Goal: Information Seeking & Learning: Compare options

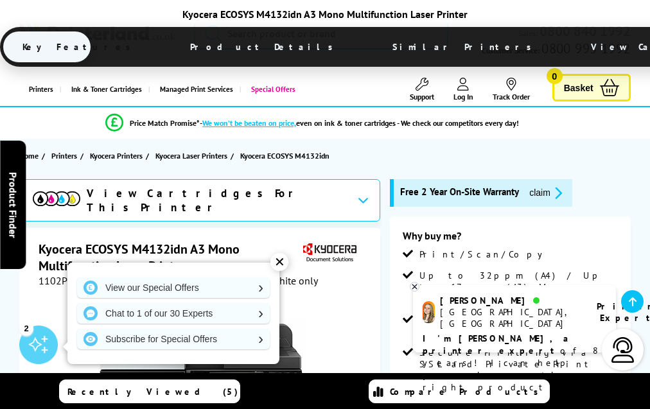
scroll to position [2308, 0]
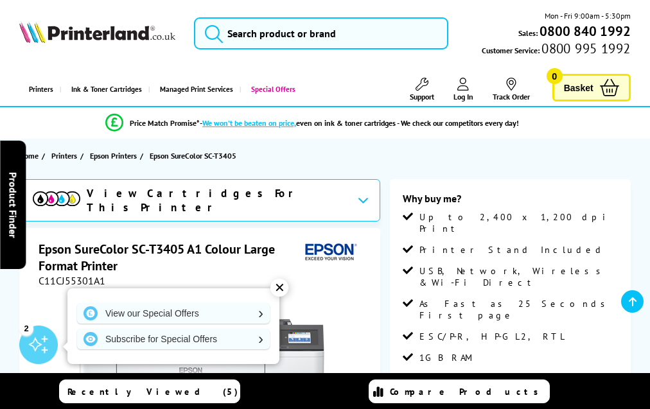
scroll to position [1815, 0]
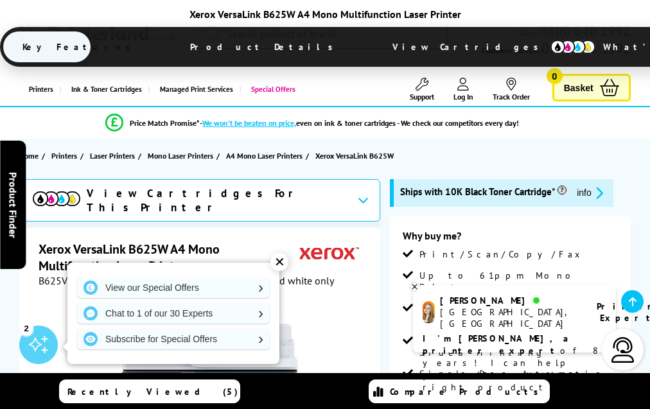
scroll to position [2351, 0]
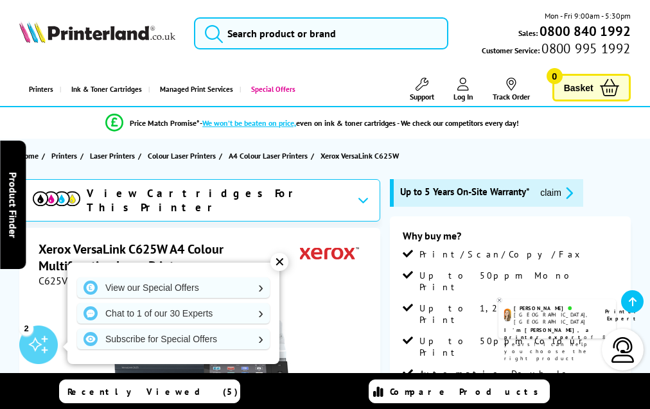
scroll to position [3292, 0]
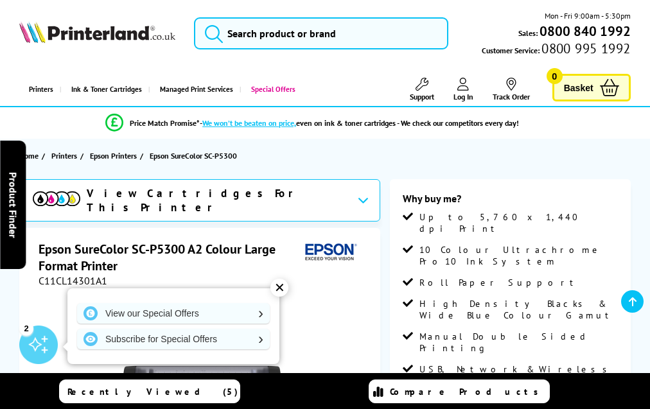
scroll to position [1598, 0]
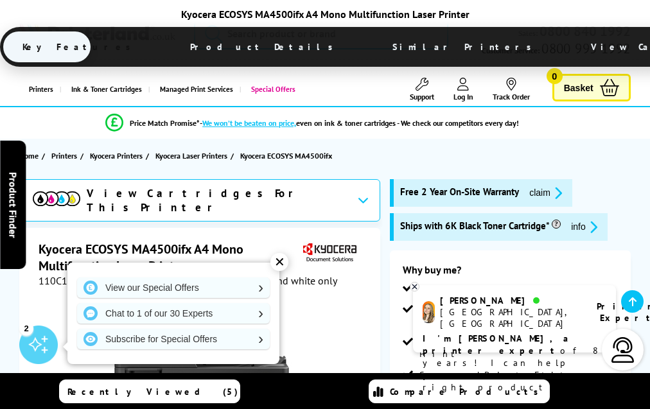
scroll to position [2721, 0]
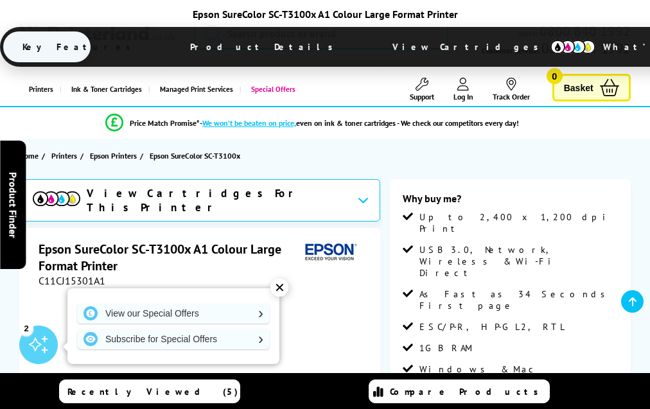
scroll to position [1558, 0]
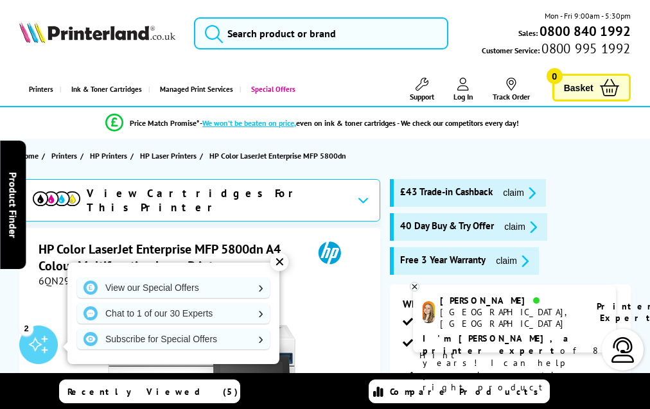
scroll to position [3459, 0]
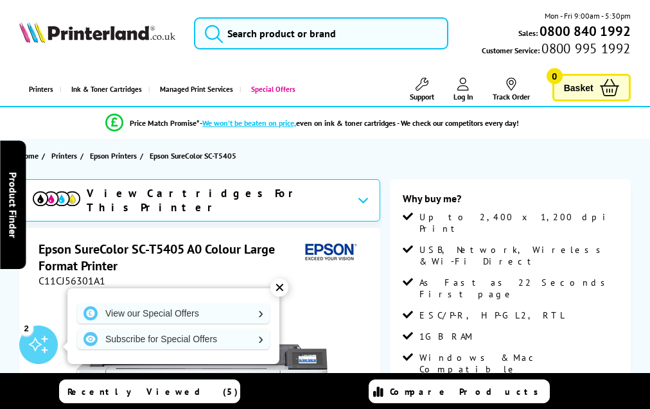
scroll to position [1815, 0]
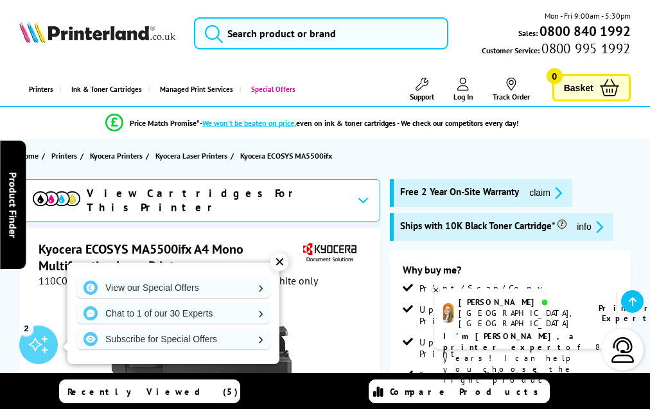
scroll to position [2493, 0]
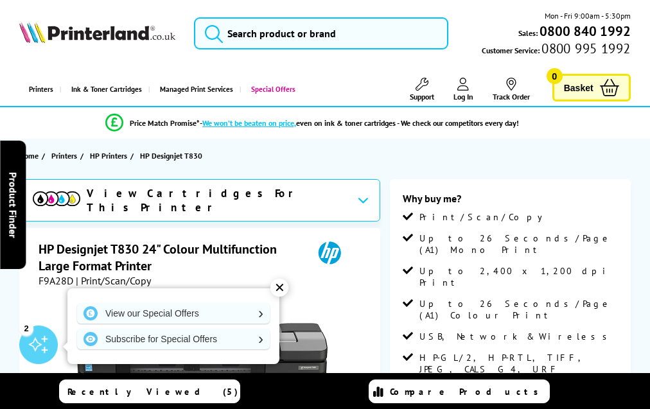
scroll to position [1622, 0]
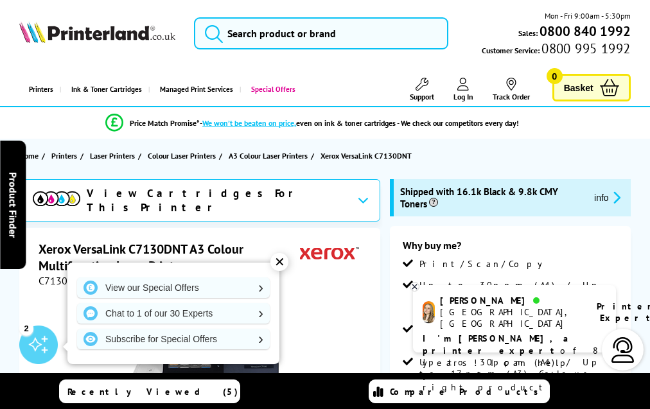
scroll to position [2639, 0]
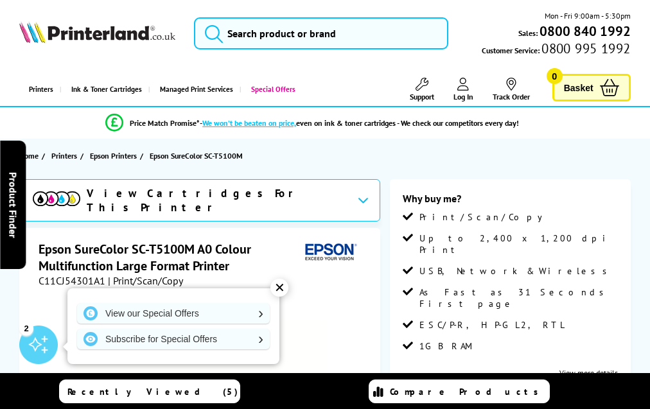
scroll to position [2052, 0]
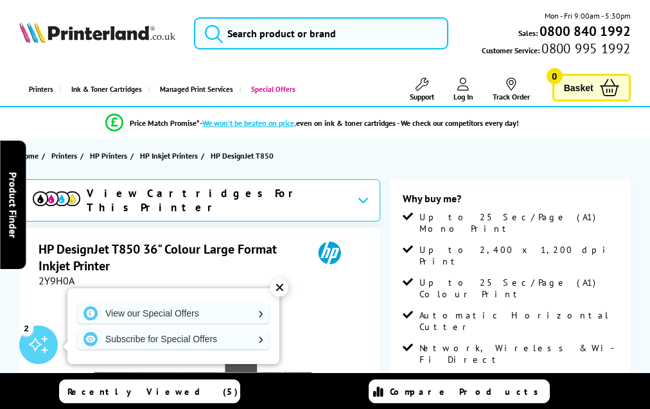
scroll to position [2168, 0]
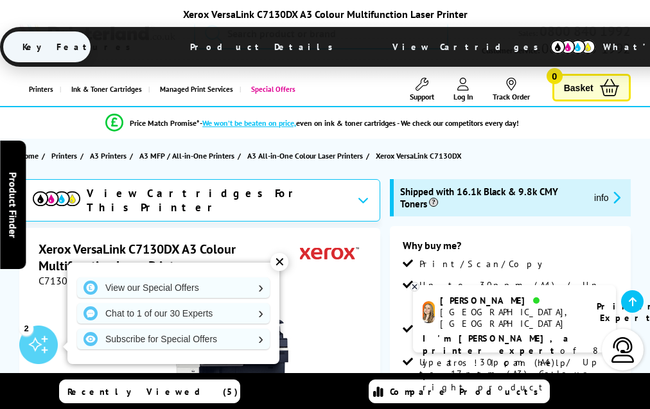
scroll to position [2639, 0]
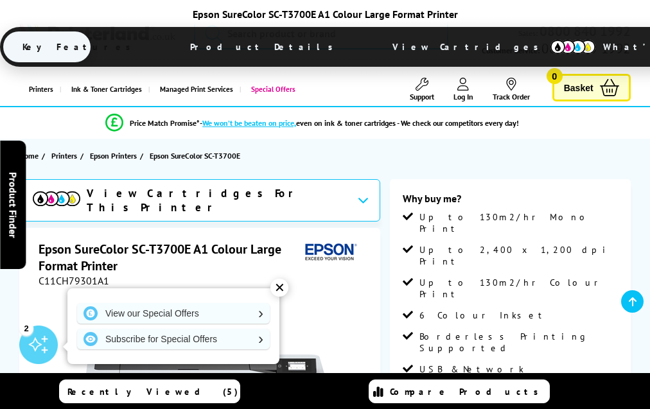
scroll to position [1619, 0]
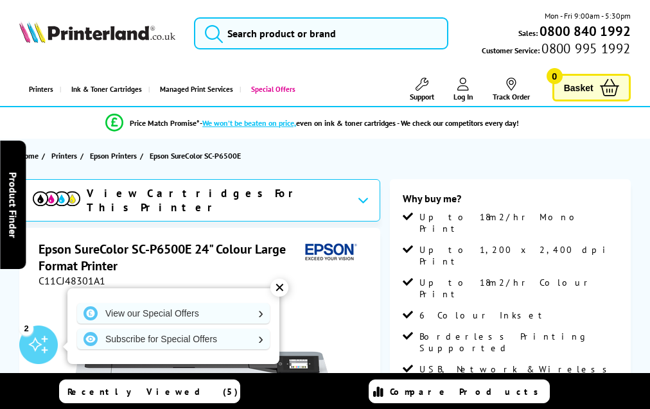
scroll to position [1598, 0]
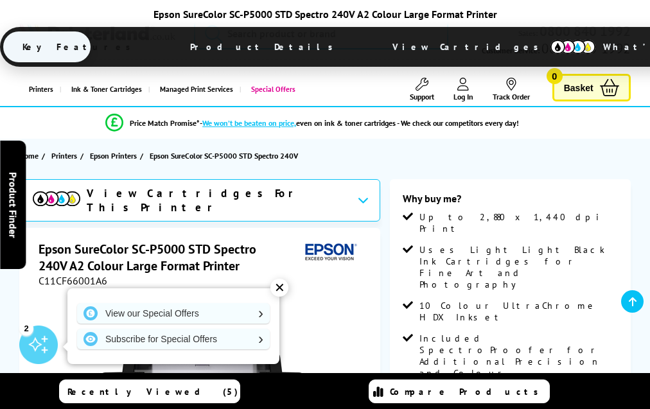
scroll to position [1949, 0]
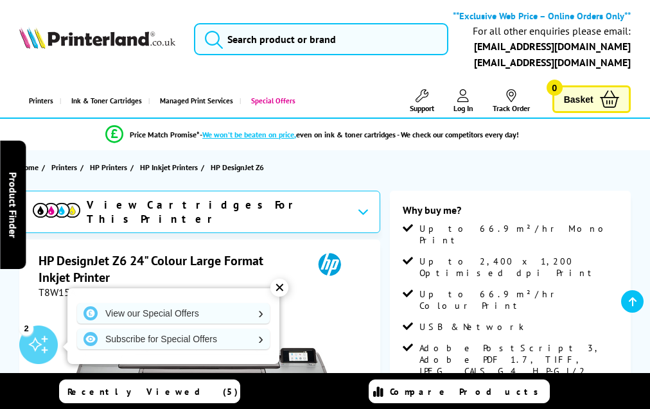
scroll to position [1751, 0]
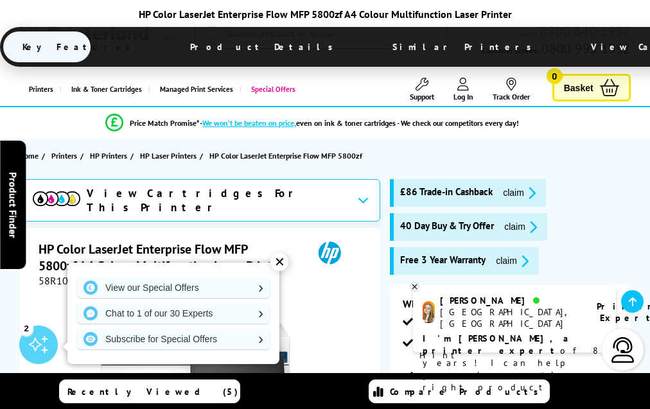
scroll to position [3579, 0]
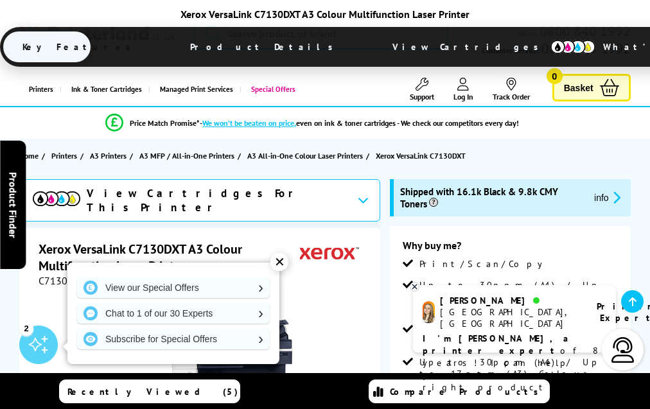
scroll to position [2639, 0]
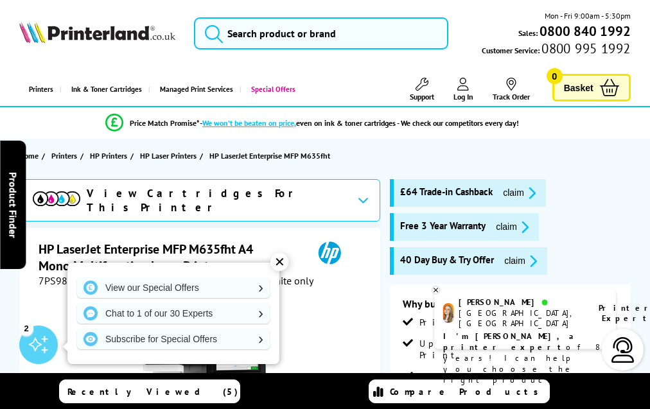
scroll to position [2909, 0]
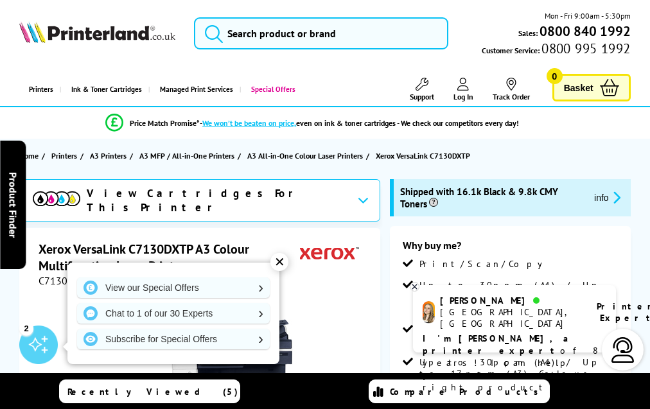
scroll to position [2626, 0]
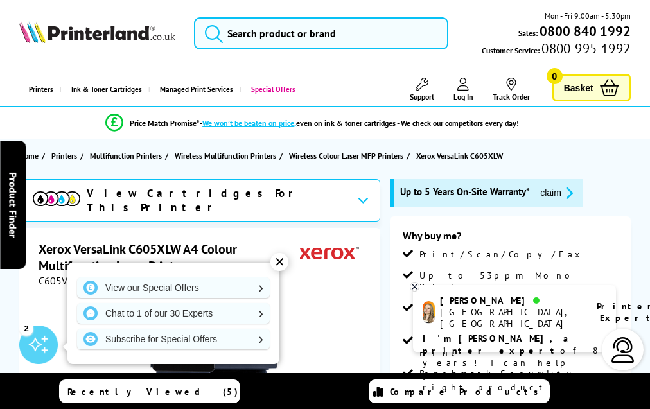
scroll to position [3761, 0]
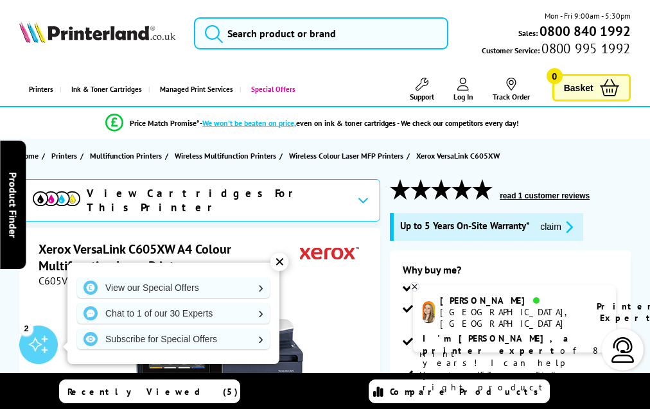
scroll to position [3872, 0]
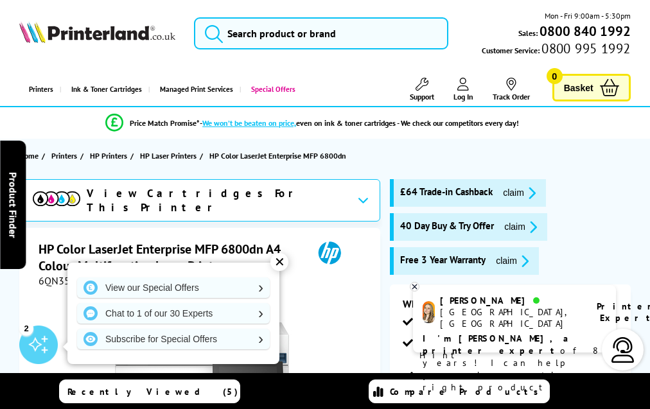
scroll to position [3640, 0]
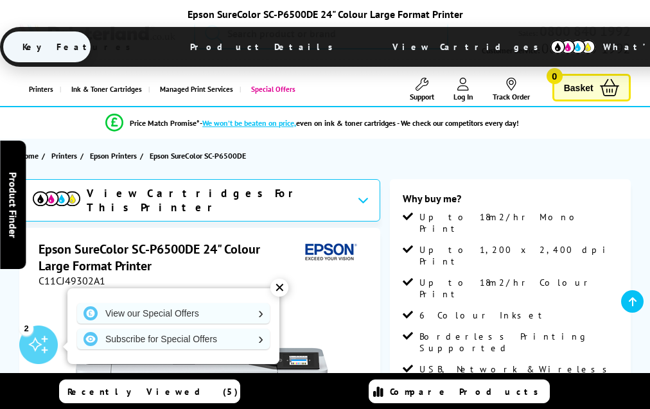
scroll to position [1630, 0]
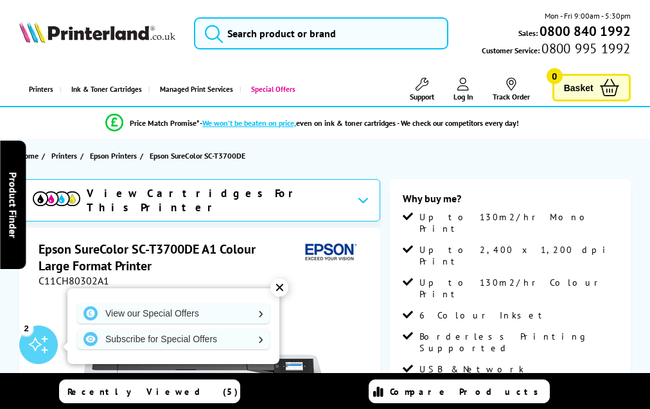
scroll to position [1619, 0]
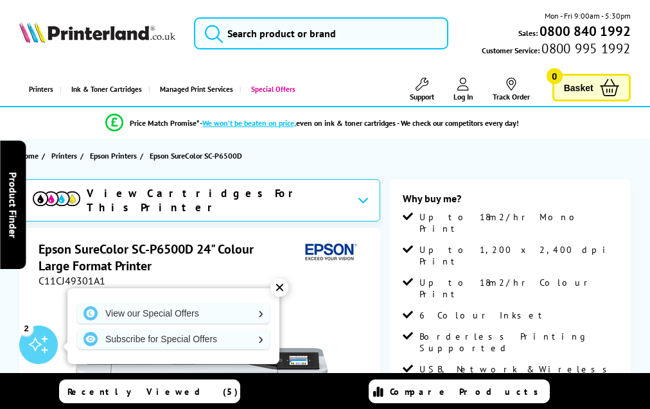
scroll to position [1643, 0]
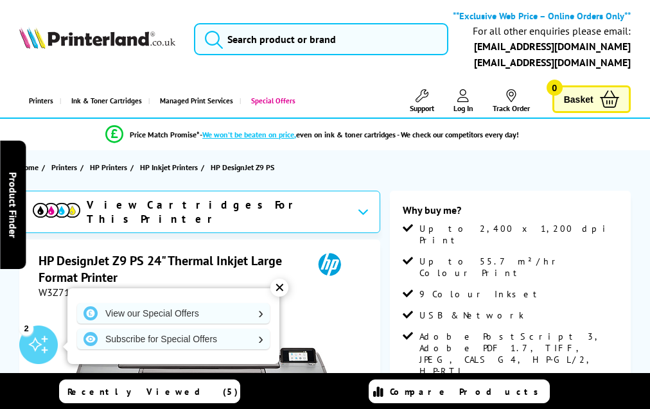
scroll to position [1588, 0]
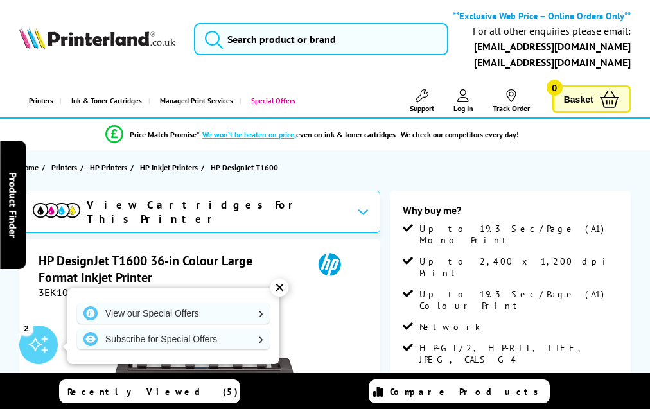
scroll to position [1857, 0]
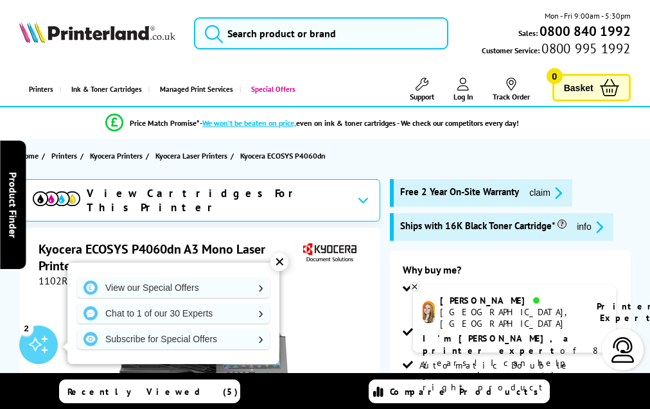
scroll to position [2082, 0]
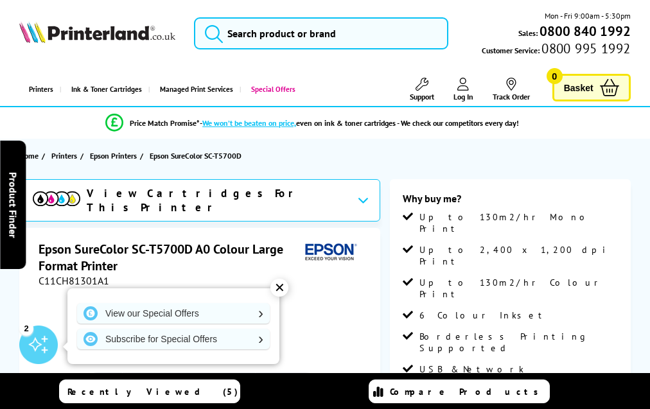
scroll to position [1630, 0]
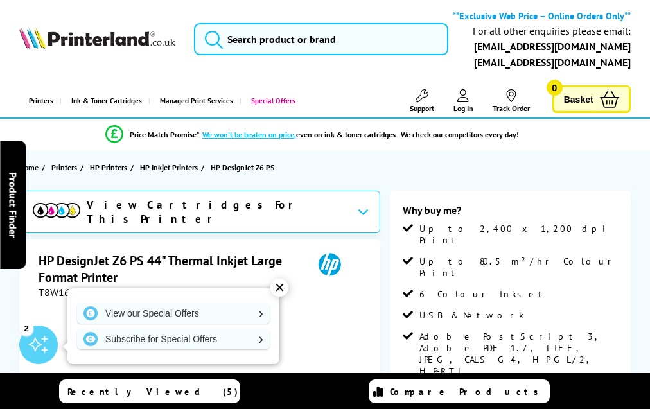
scroll to position [1562, 0]
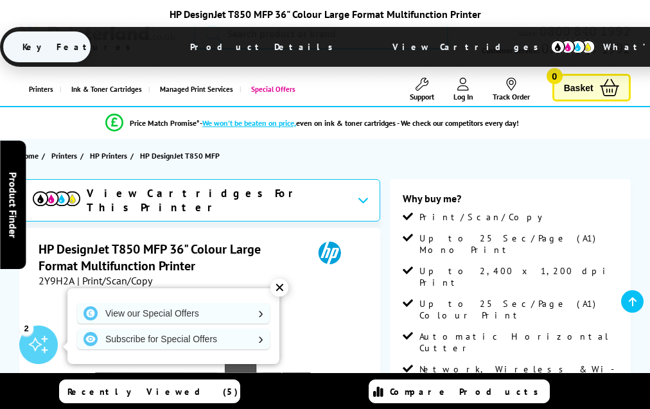
scroll to position [2329, 0]
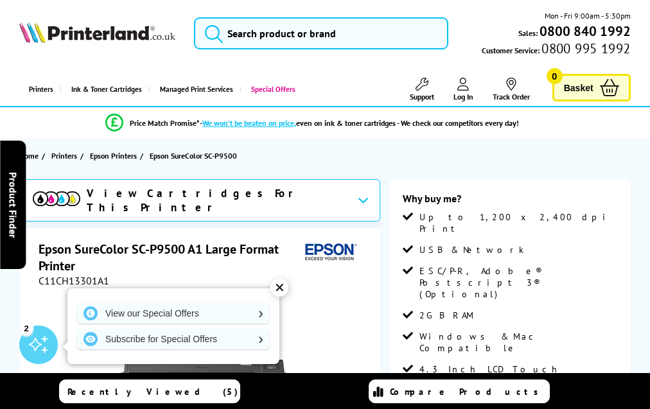
scroll to position [1430, 0]
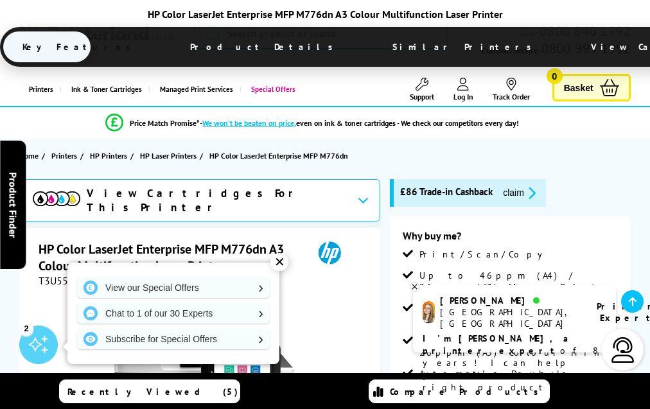
scroll to position [3300, 0]
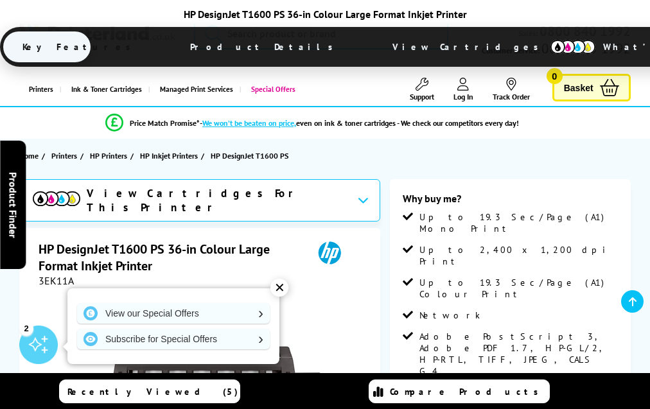
scroll to position [1858, 0]
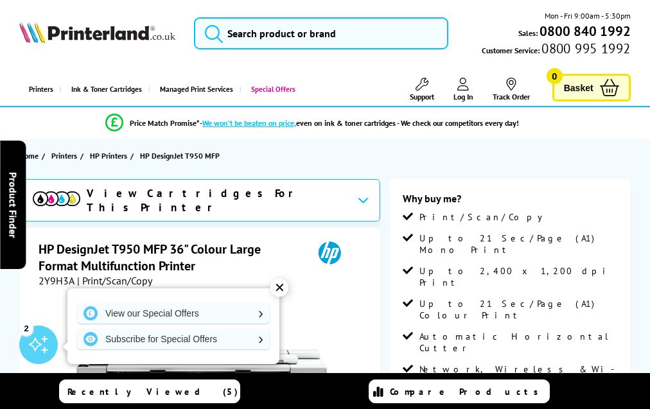
scroll to position [2329, 0]
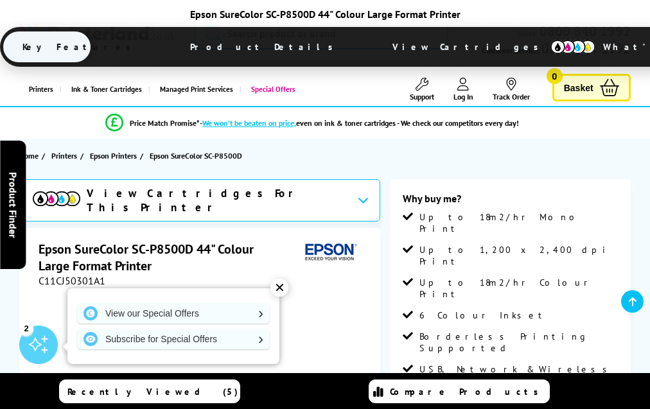
scroll to position [1641, 0]
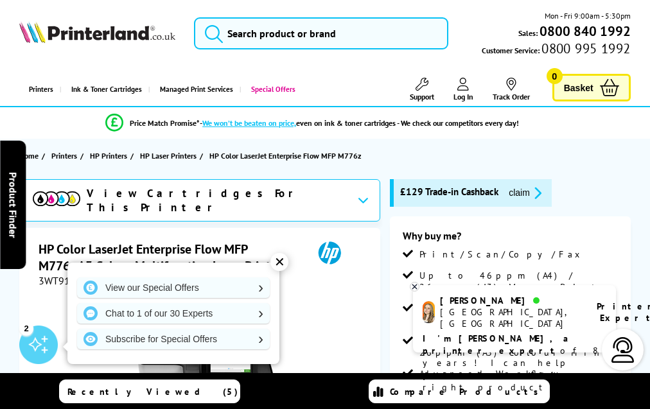
scroll to position [3393, 0]
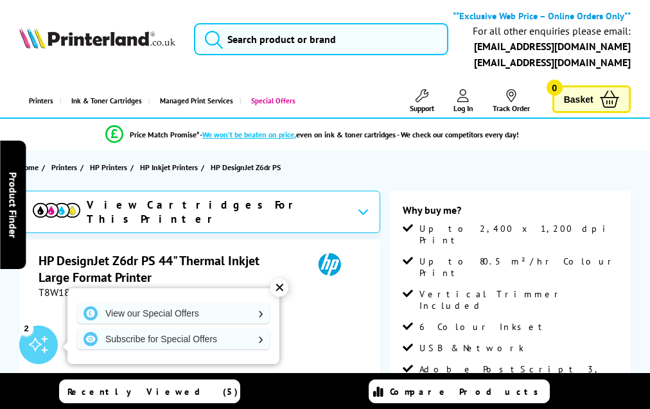
scroll to position [1588, 0]
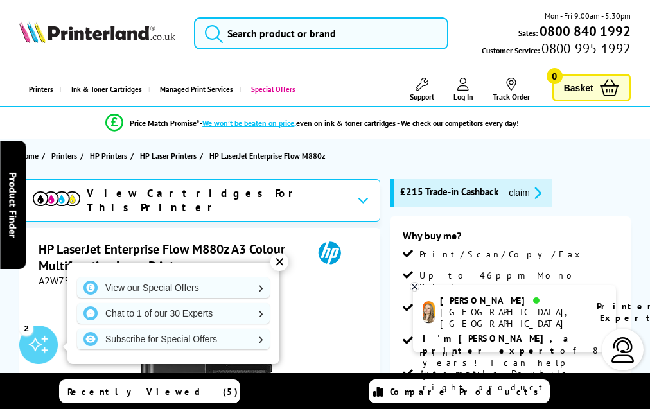
scroll to position [2583, 0]
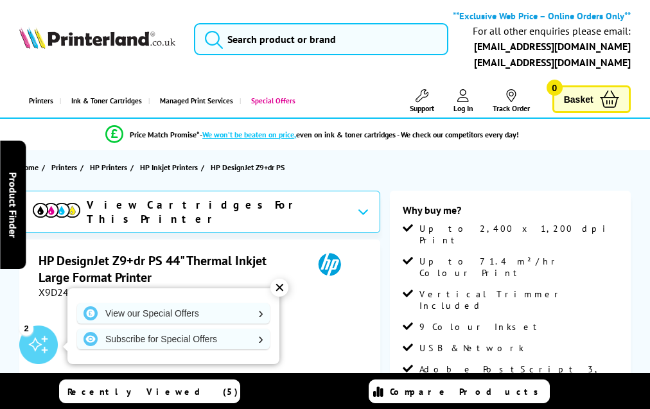
scroll to position [1614, 0]
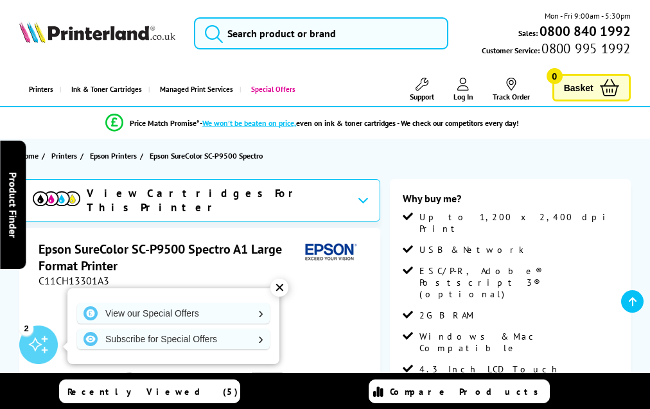
scroll to position [1450, 0]
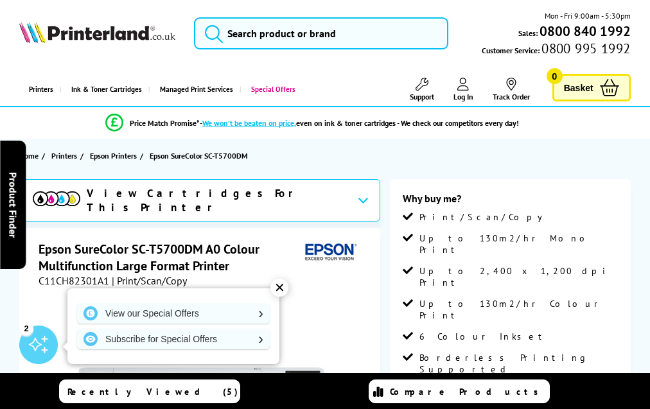
scroll to position [1742, 0]
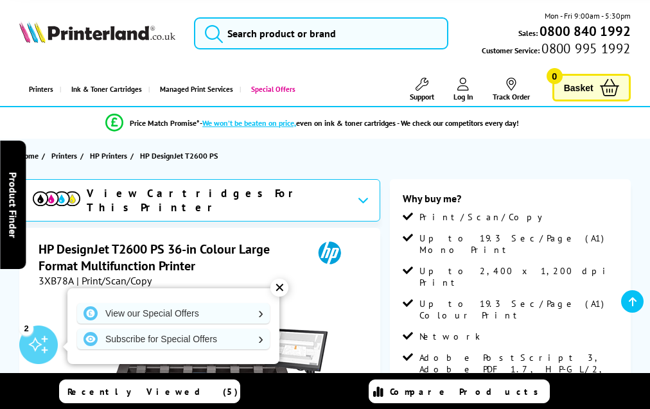
scroll to position [1916, 0]
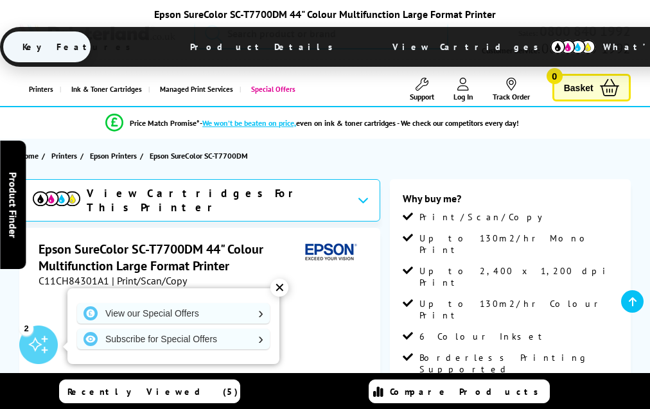
scroll to position [1767, 0]
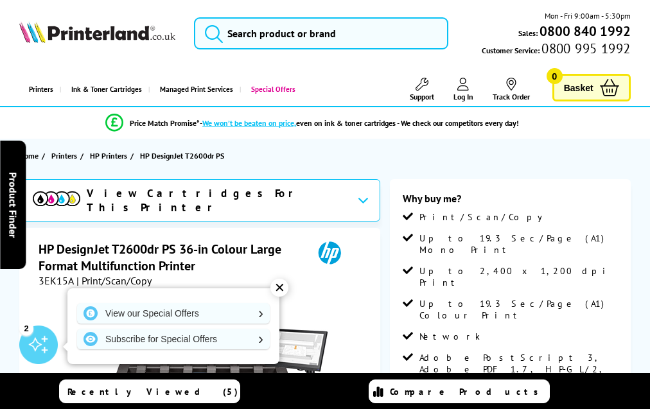
scroll to position [1916, 0]
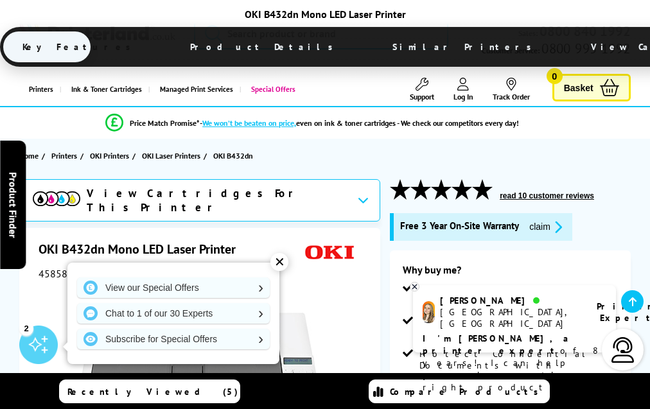
scroll to position [2163, 0]
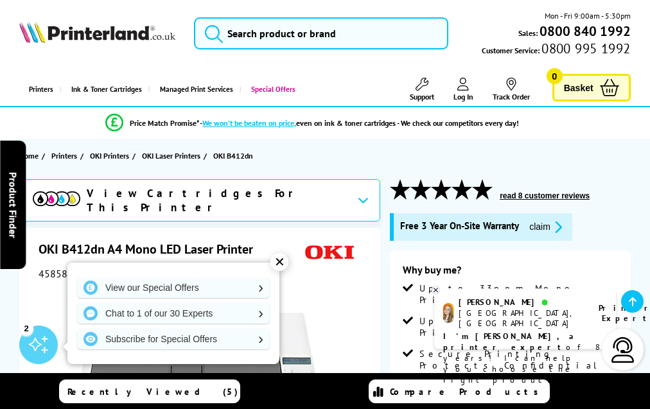
scroll to position [2170, 0]
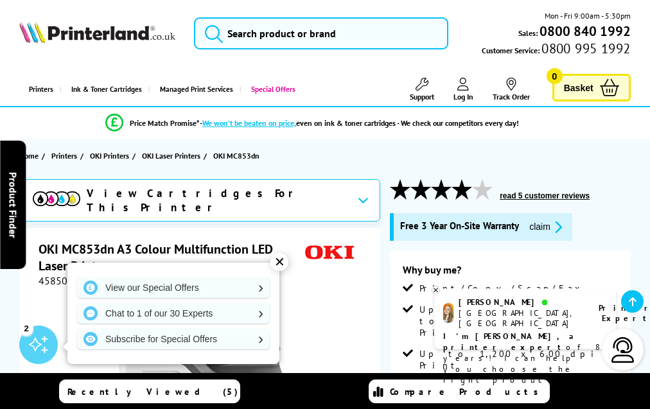
scroll to position [2778, 0]
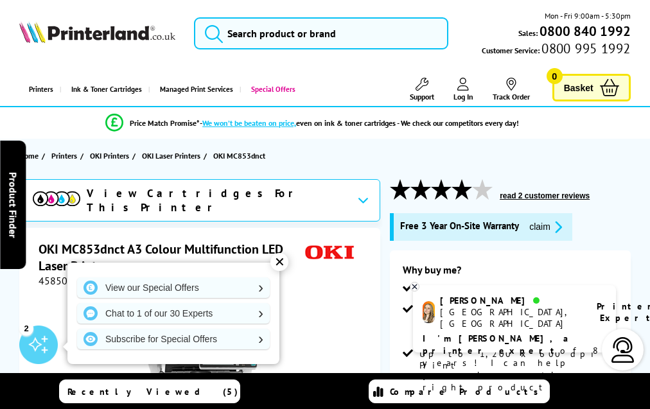
scroll to position [2681, 0]
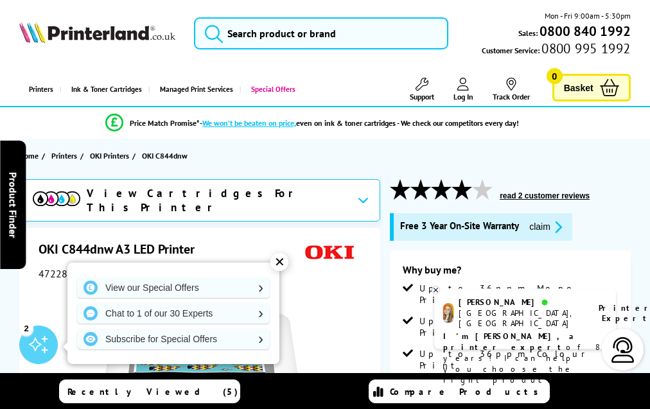
scroll to position [1993, 0]
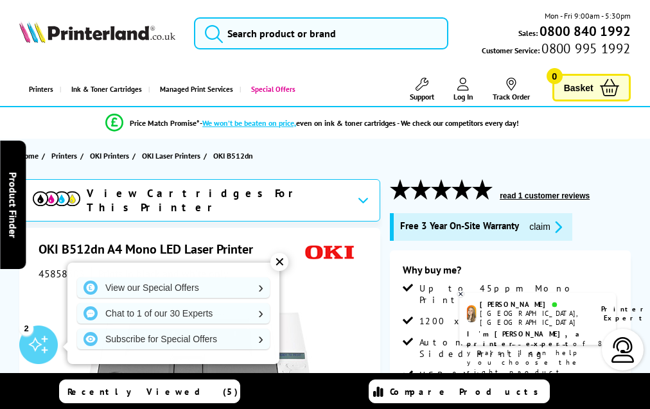
scroll to position [1858, 0]
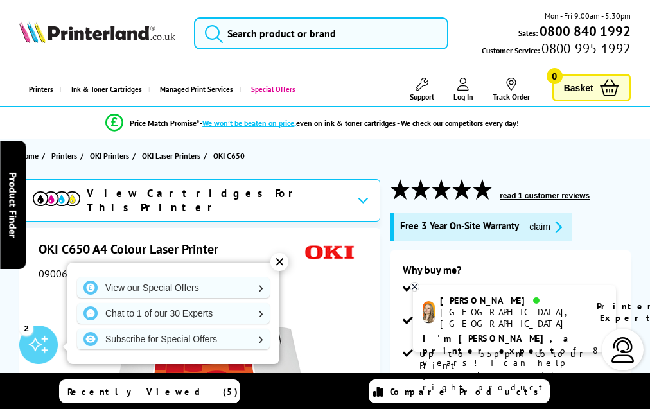
scroll to position [2254, 0]
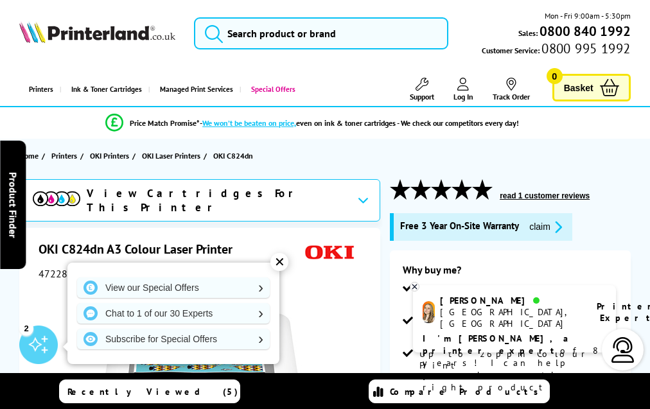
scroll to position [2460, 0]
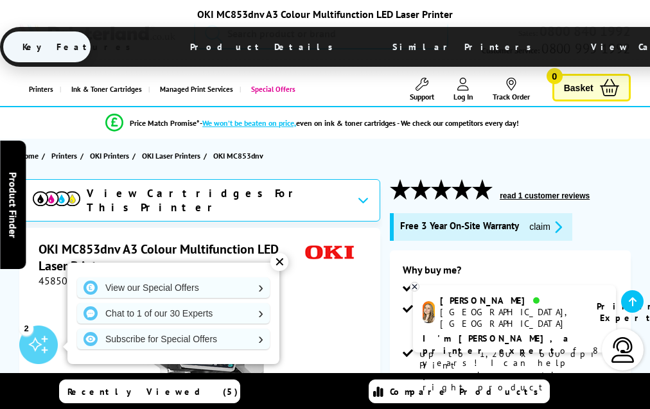
scroll to position [2809, 0]
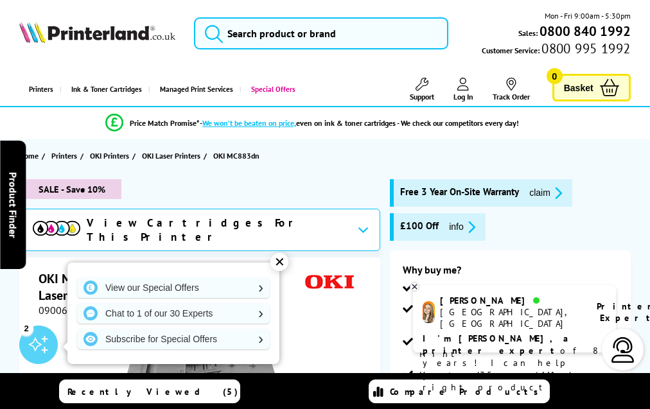
scroll to position [2966, 0]
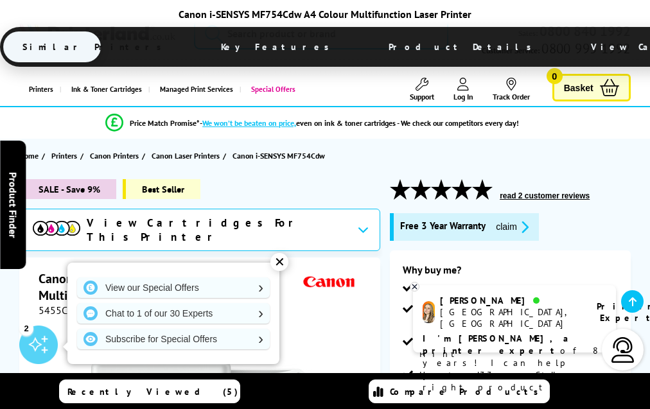
scroll to position [3517, 0]
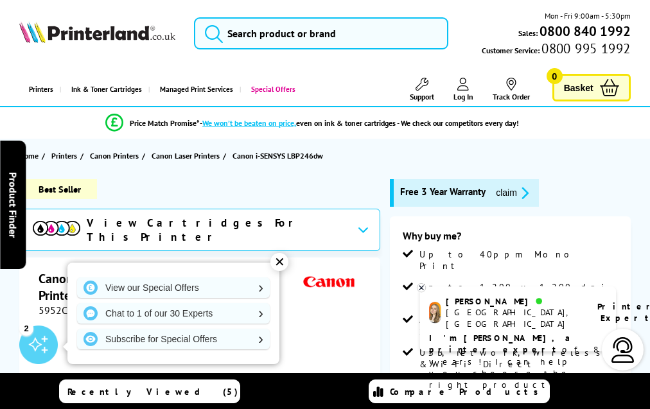
scroll to position [2608, 0]
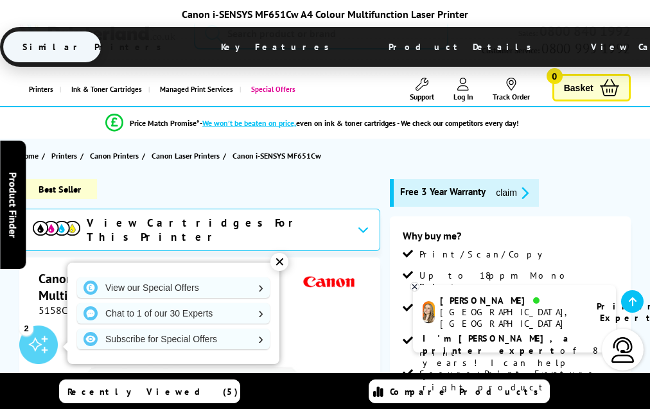
scroll to position [3285, 0]
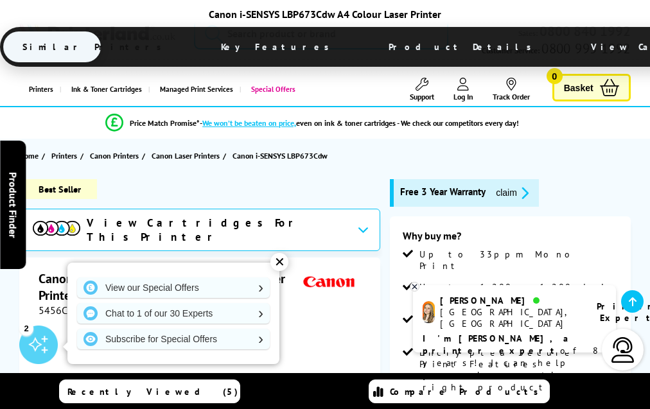
scroll to position [3056, 0]
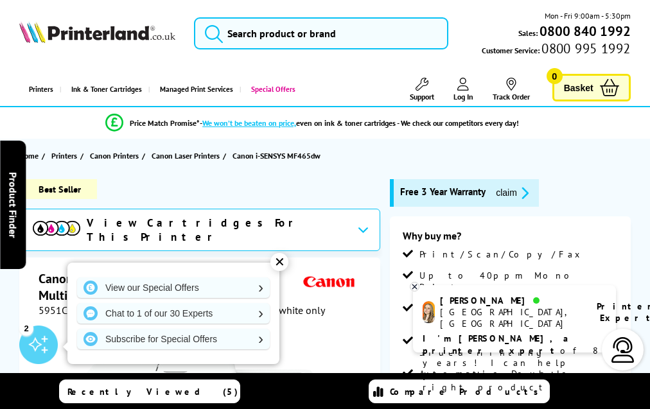
scroll to position [2908, 0]
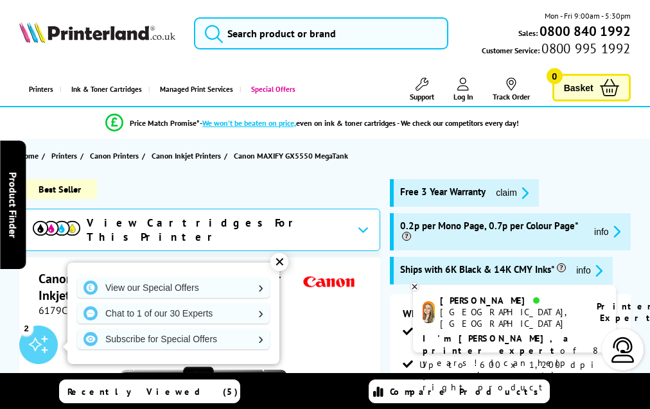
scroll to position [2569, 0]
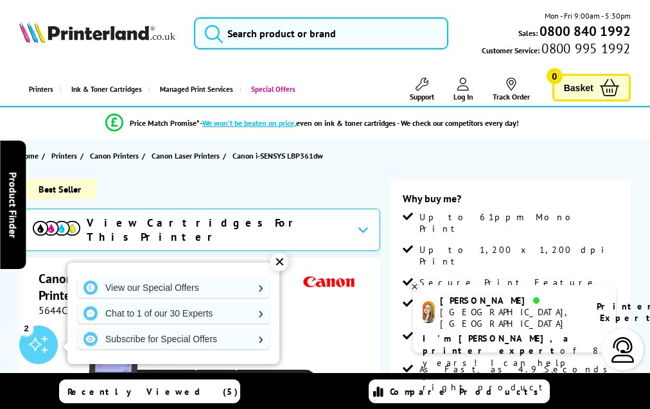
scroll to position [2545, 0]
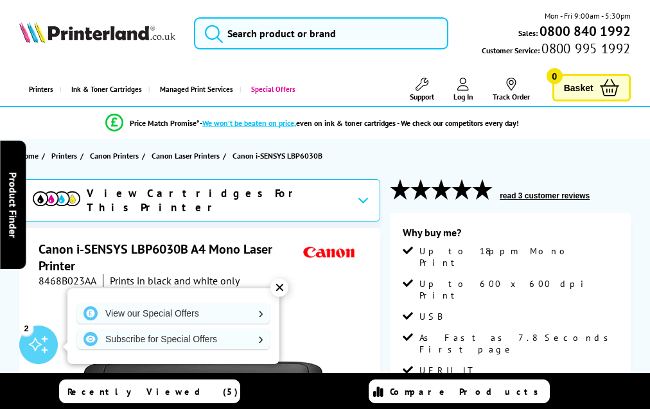
scroll to position [2251, 0]
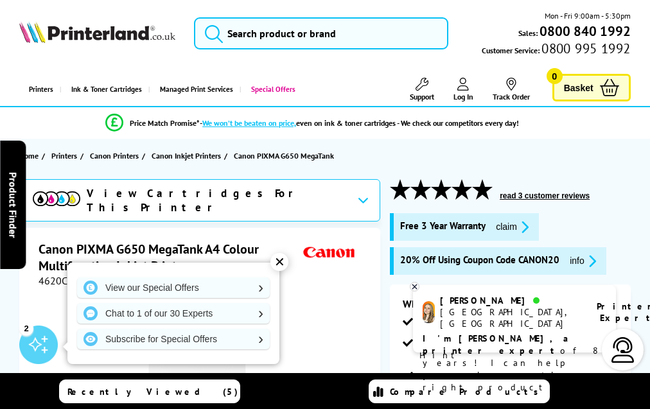
scroll to position [2688, 0]
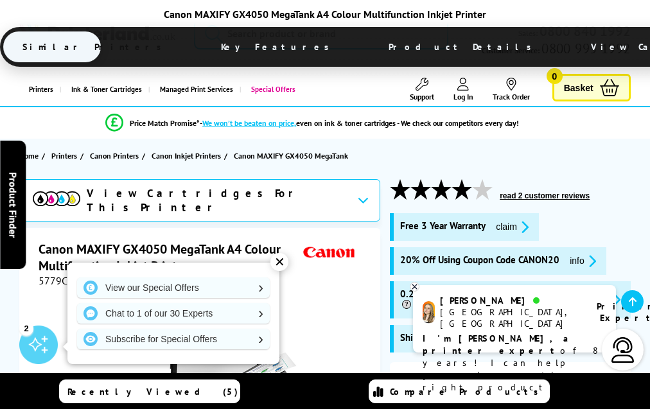
scroll to position [2960, 0]
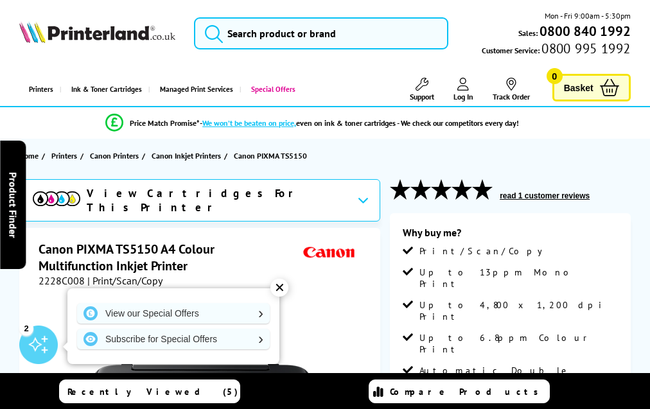
scroll to position [2796, 0]
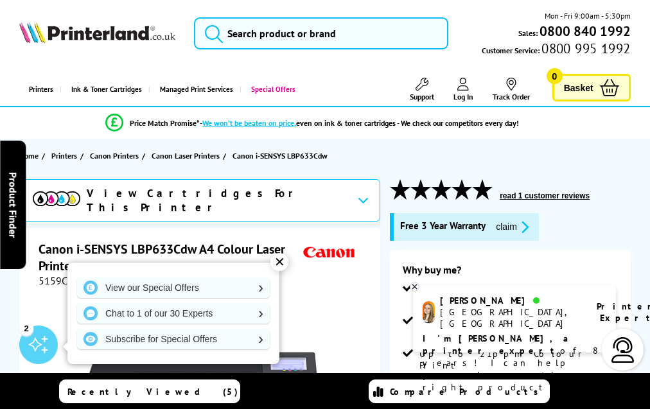
scroll to position [3228, 0]
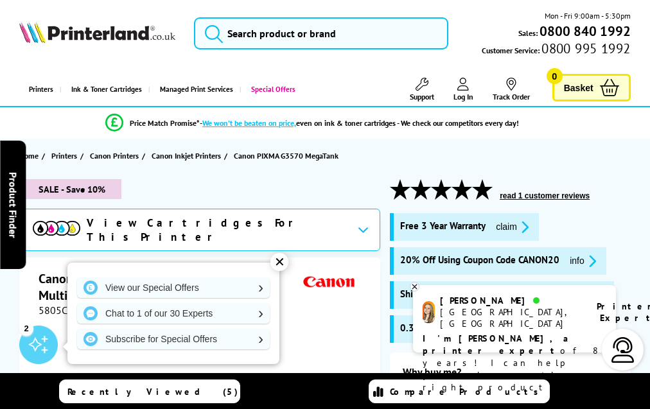
scroll to position [2952, 0]
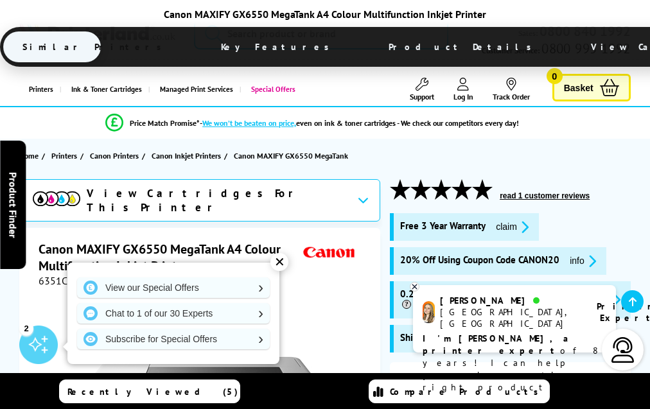
scroll to position [3097, 0]
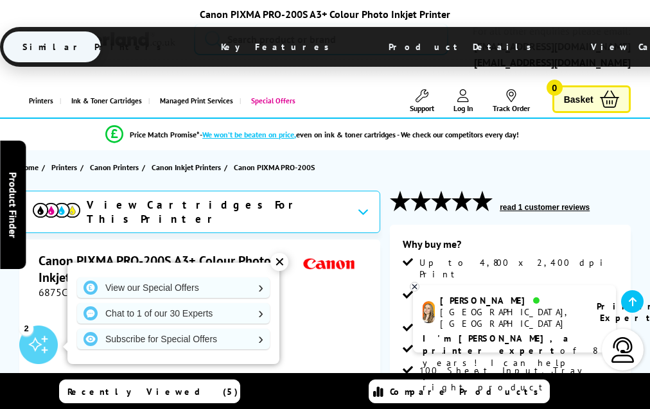
scroll to position [2223, 0]
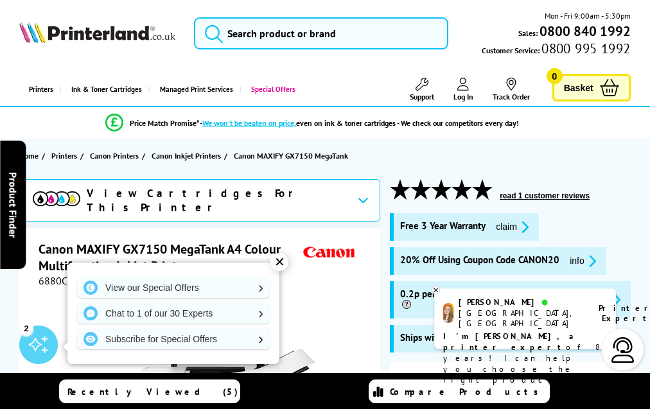
scroll to position [3099, 0]
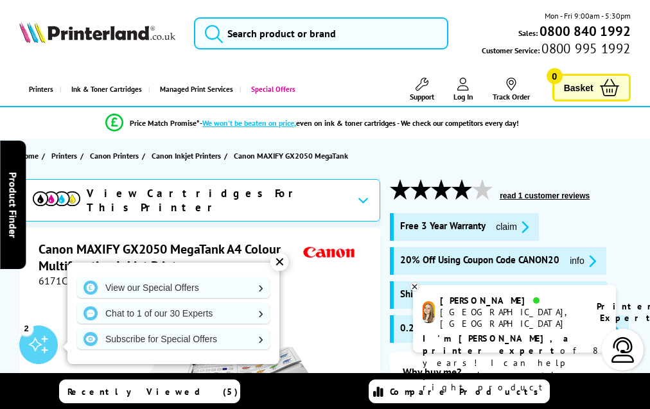
scroll to position [2889, 0]
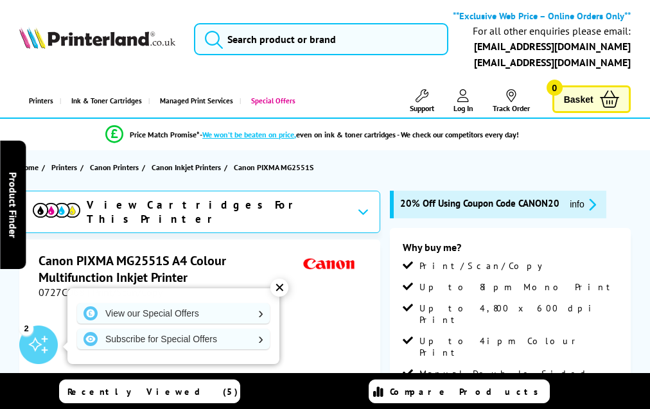
scroll to position [2466, 0]
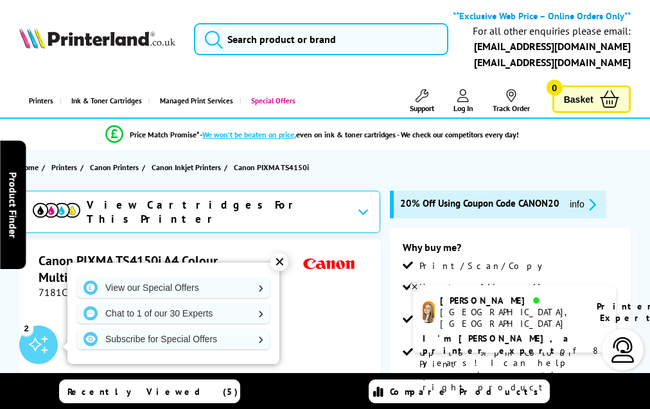
scroll to position [2610, 0]
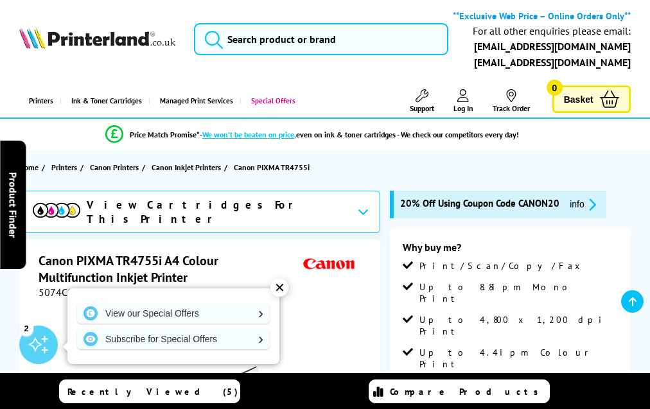
scroll to position [2593, 0]
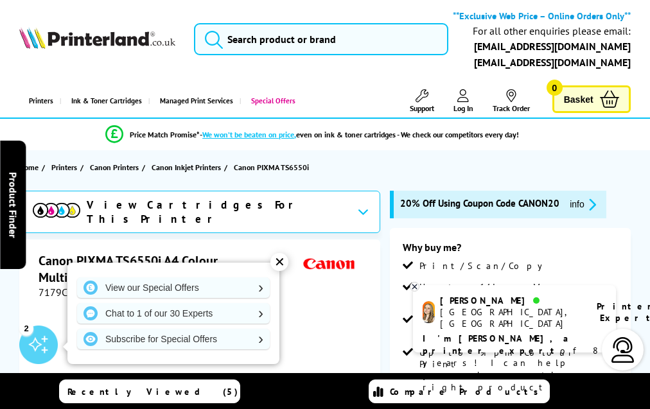
scroll to position [2610, 0]
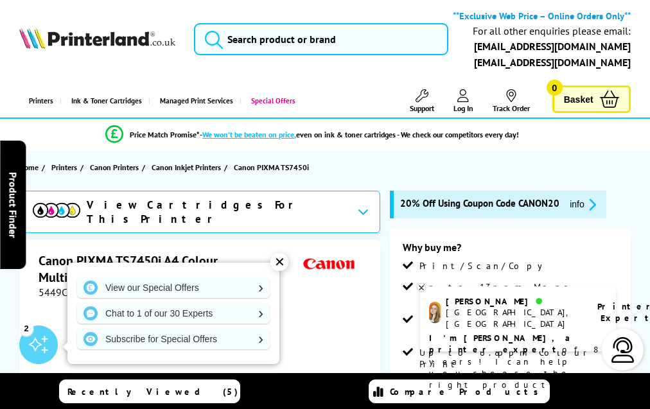
scroll to position [2667, 0]
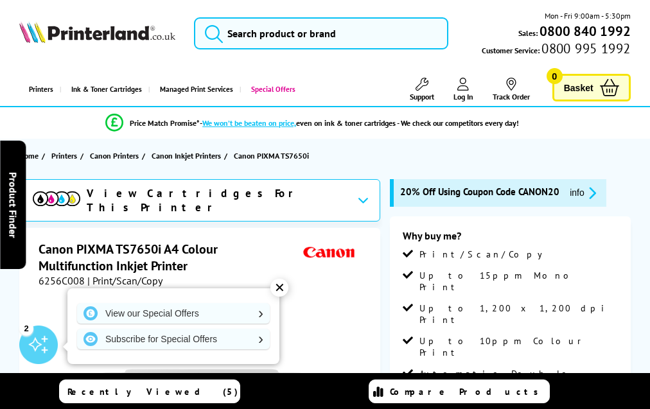
scroll to position [2823, 0]
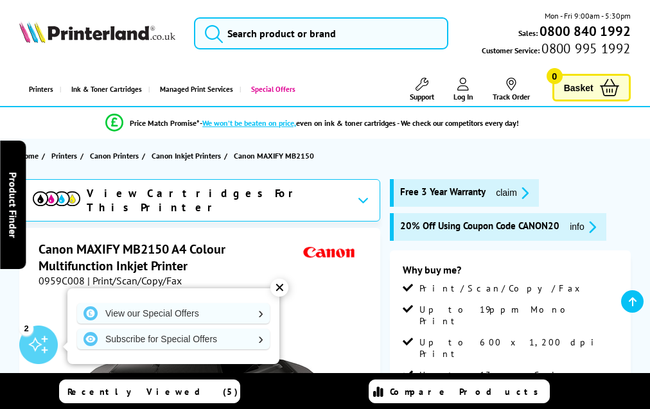
scroll to position [2794, 0]
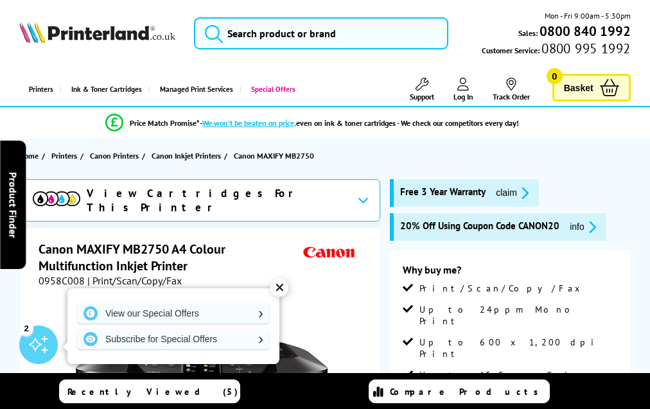
scroll to position [2794, 0]
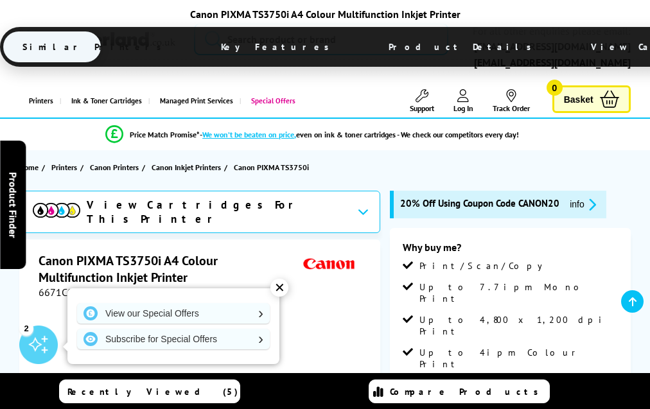
scroll to position [2555, 0]
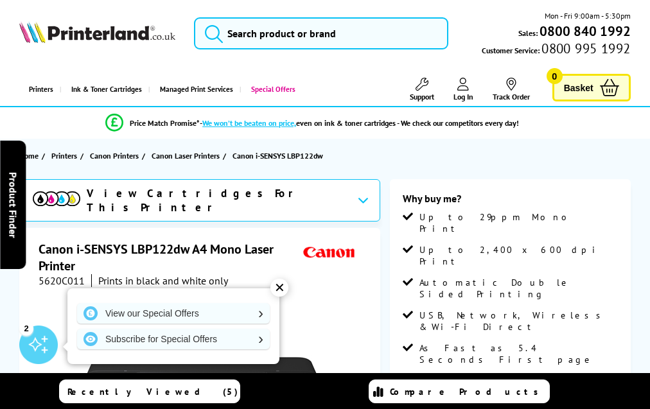
scroll to position [2329, 0]
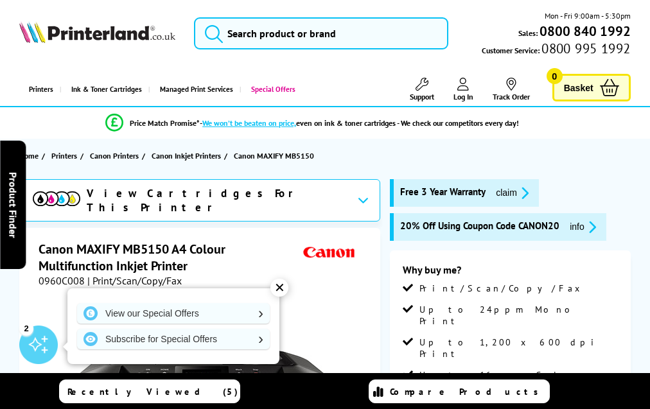
scroll to position [2792, 0]
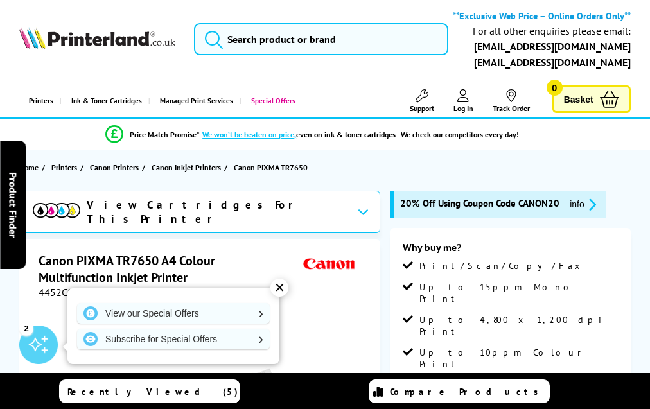
scroll to position [3049, 0]
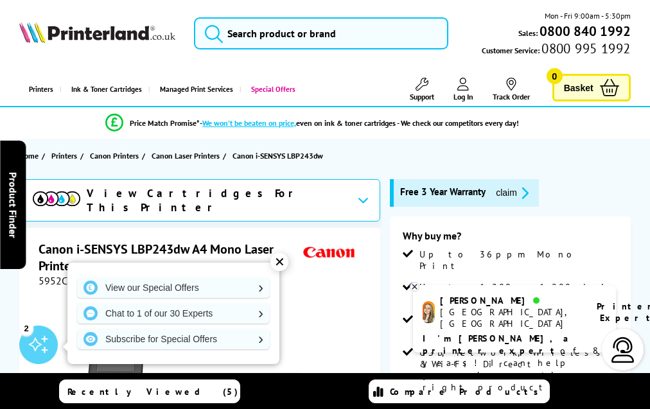
scroll to position [2486, 0]
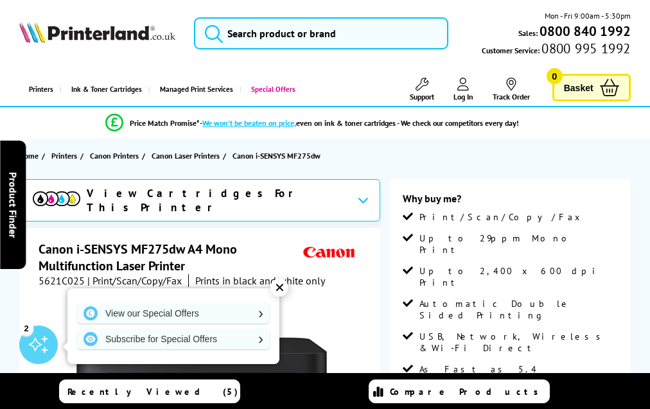
scroll to position [2684, 0]
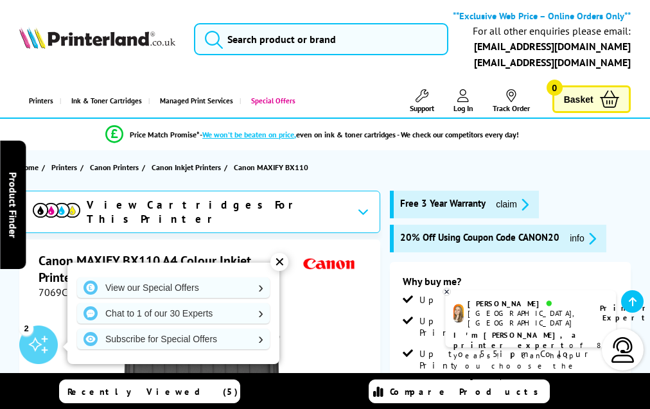
scroll to position [2566, 0]
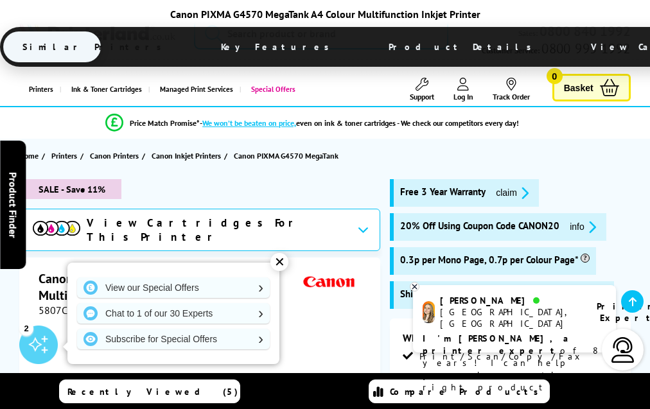
scroll to position [2746, 0]
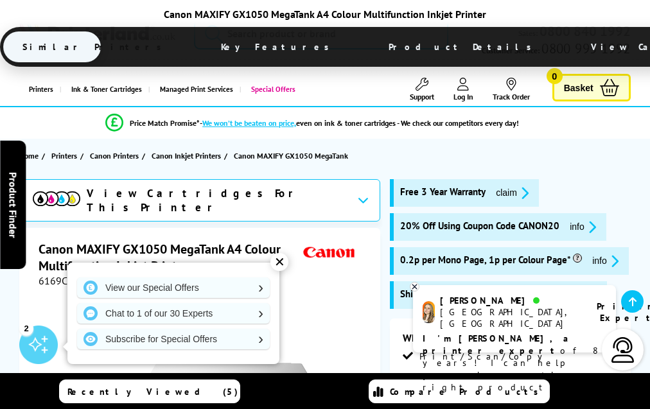
scroll to position [2902, 0]
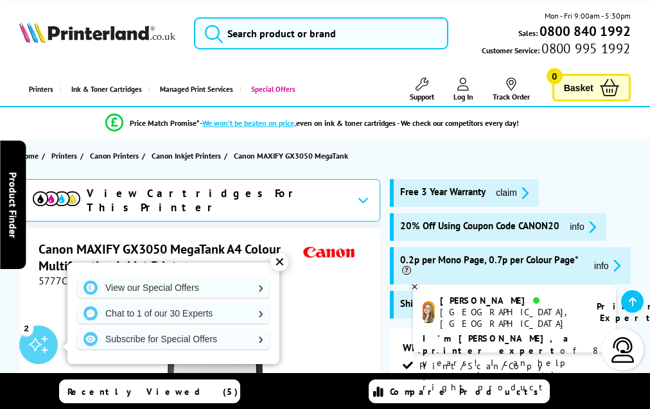
scroll to position [2873, 0]
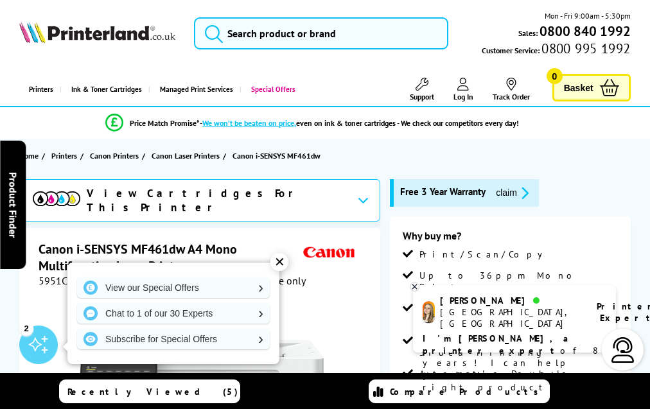
scroll to position [2726, 0]
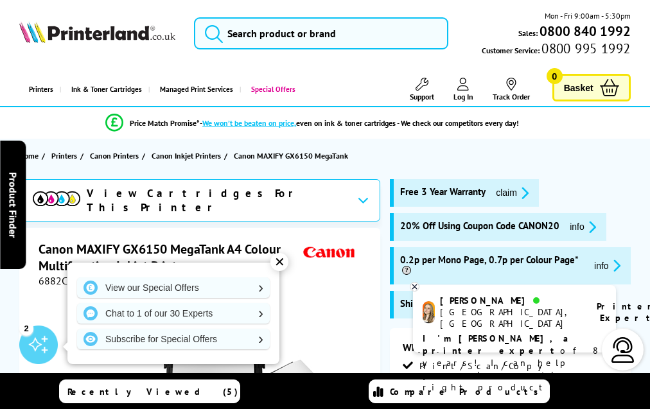
scroll to position [2828, 0]
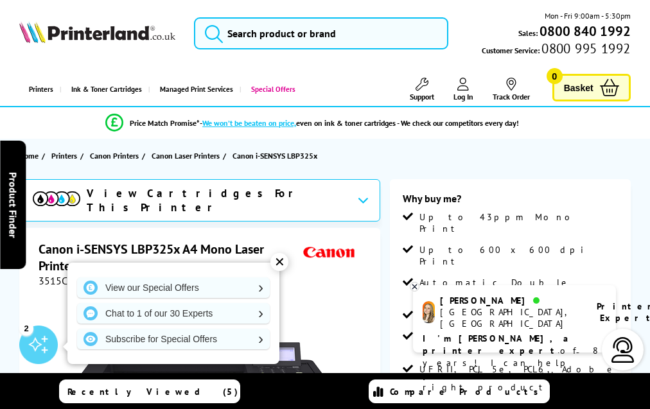
scroll to position [2502, 0]
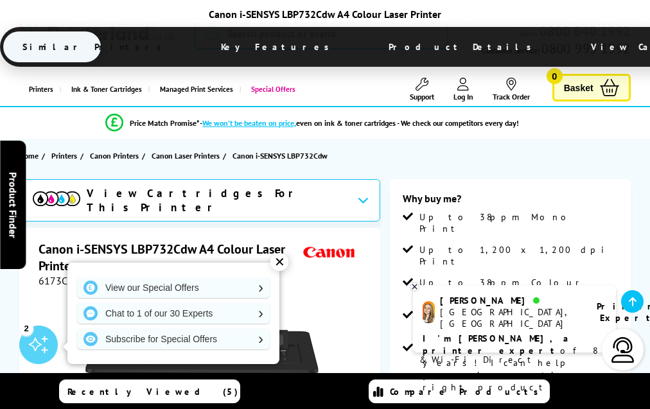
scroll to position [2893, 0]
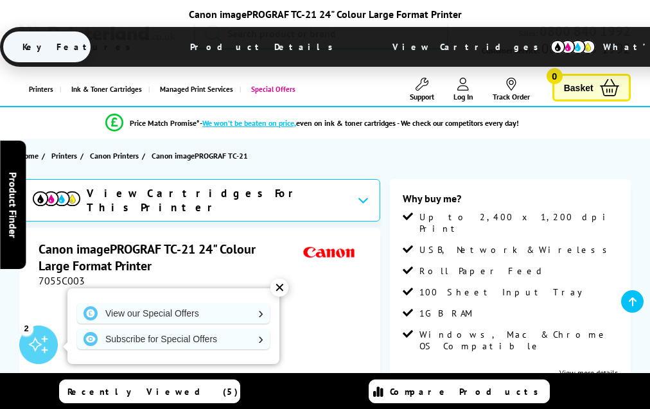
scroll to position [1988, 0]
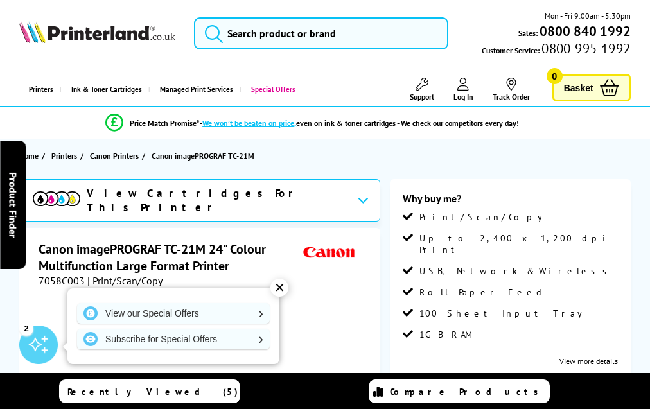
scroll to position [2125, 0]
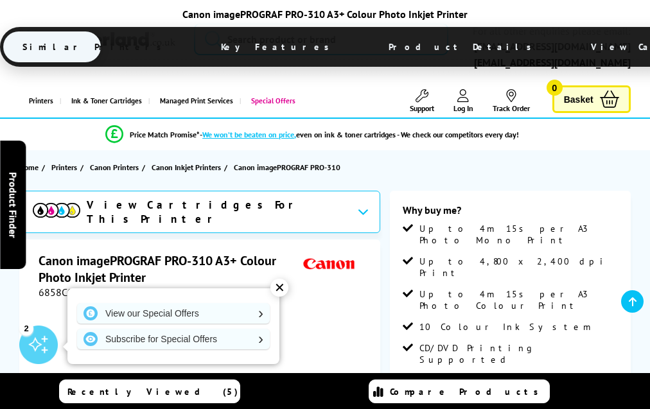
scroll to position [2086, 0]
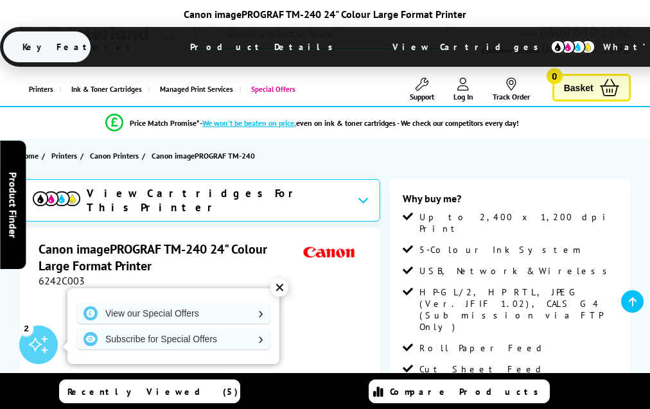
scroll to position [1733, 0]
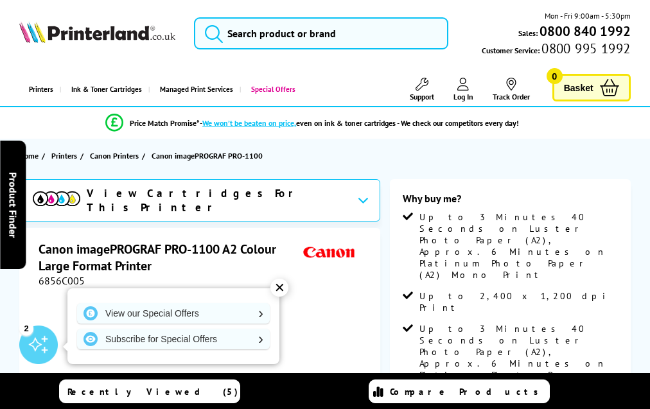
scroll to position [1581, 0]
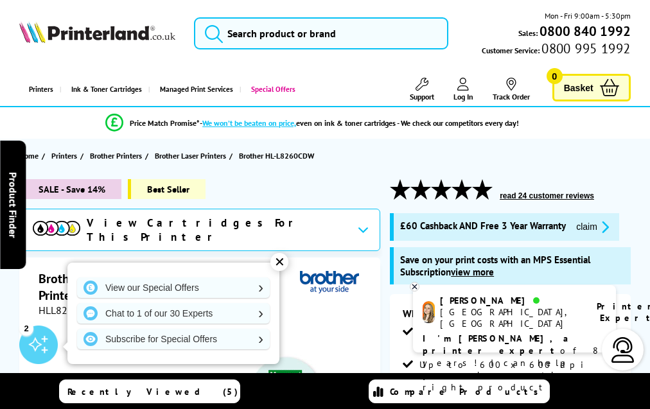
scroll to position [3742, 0]
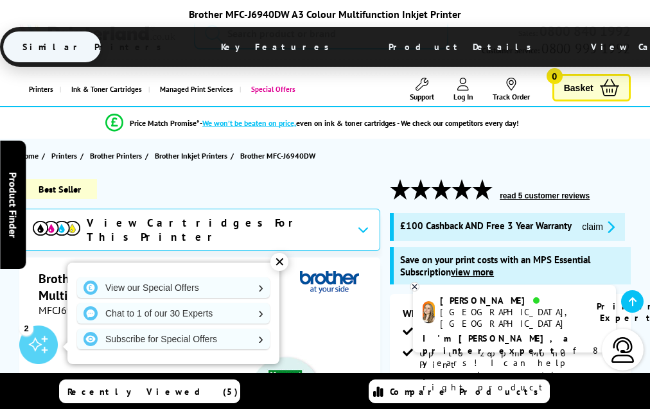
scroll to position [4031, 0]
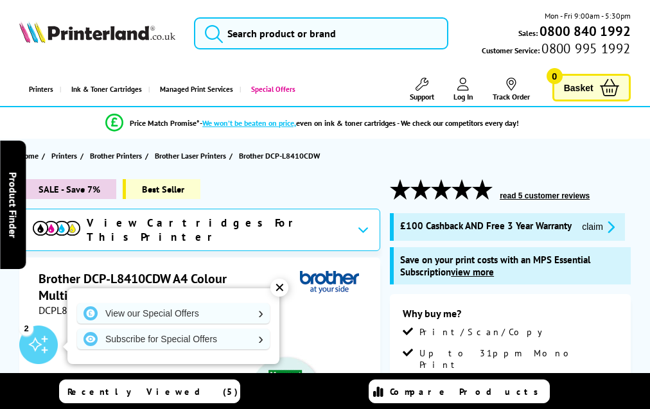
scroll to position [3848, 0]
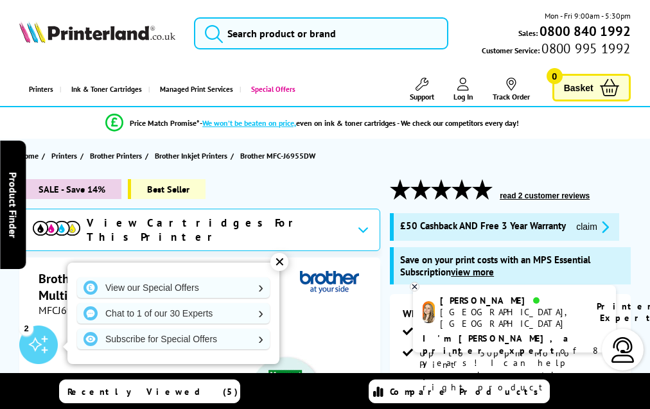
scroll to position [3954, 0]
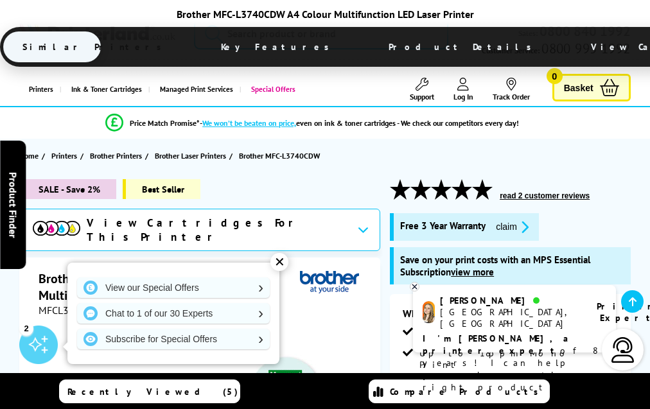
scroll to position [4246, 0]
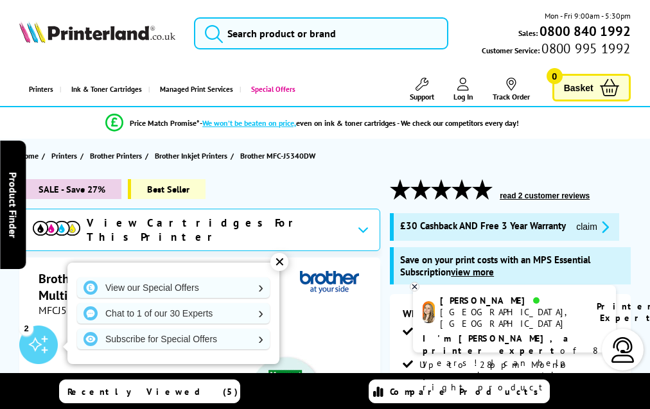
scroll to position [4152, 0]
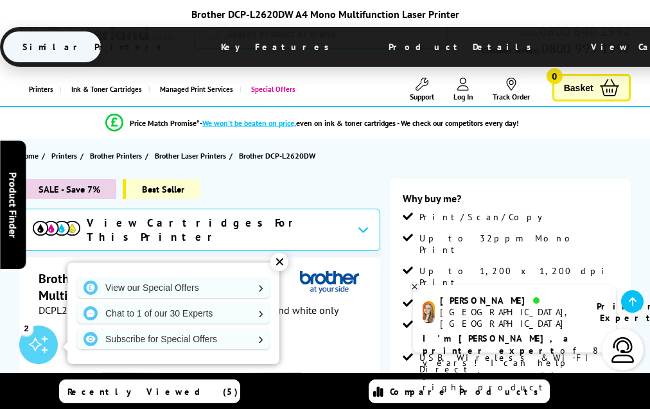
scroll to position [2959, 0]
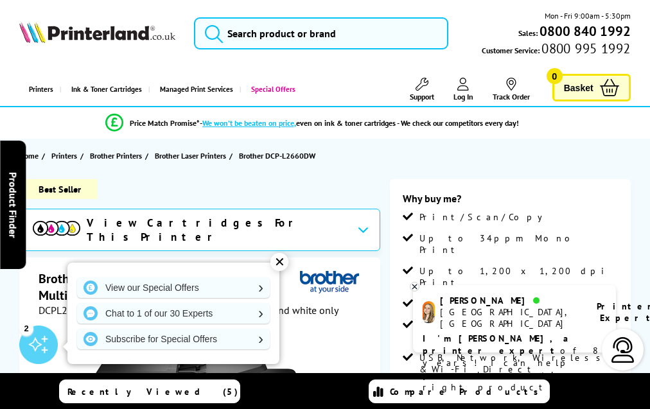
scroll to position [2984, 0]
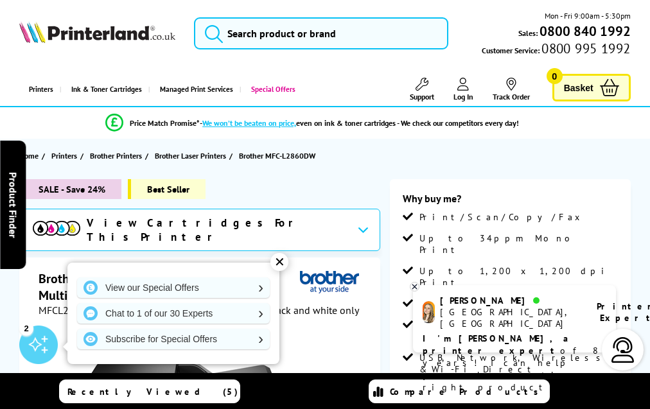
scroll to position [2911, 0]
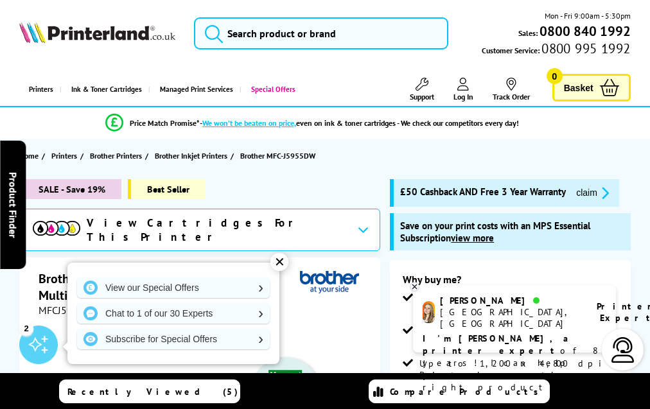
scroll to position [4078, 0]
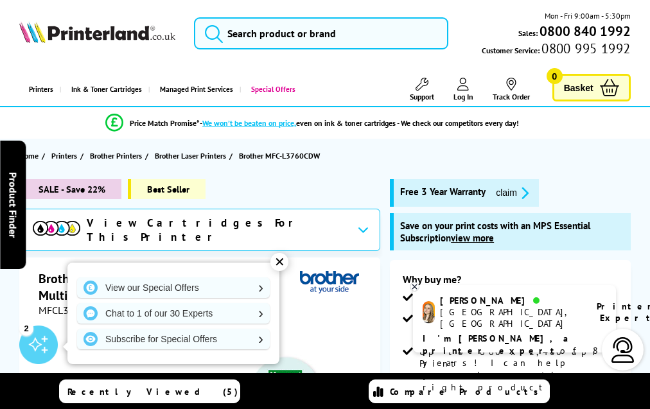
scroll to position [4192, 0]
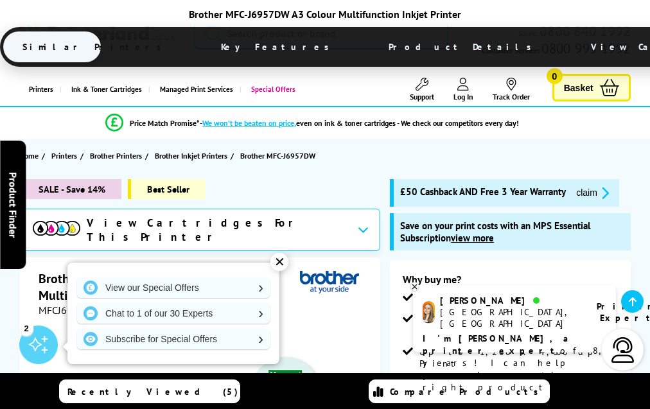
scroll to position [4058, 0]
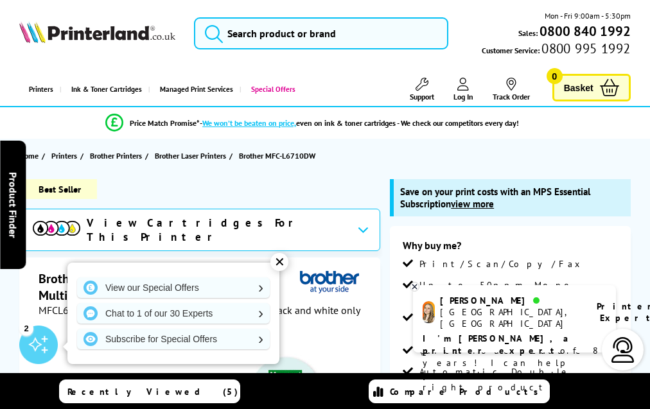
scroll to position [3645, 0]
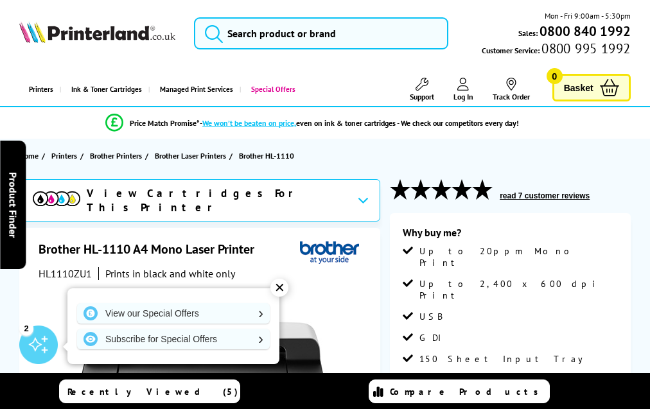
scroll to position [2116, 0]
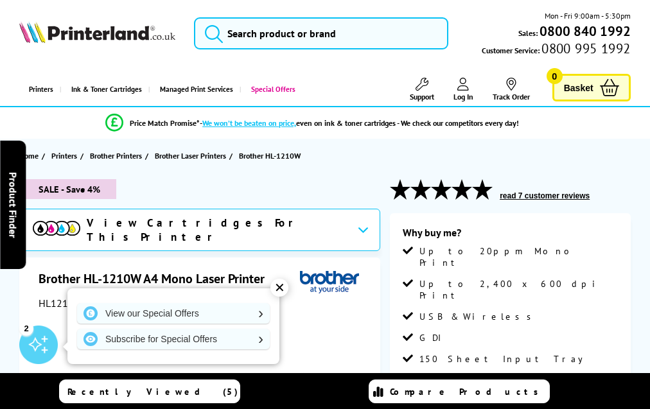
scroll to position [2206, 0]
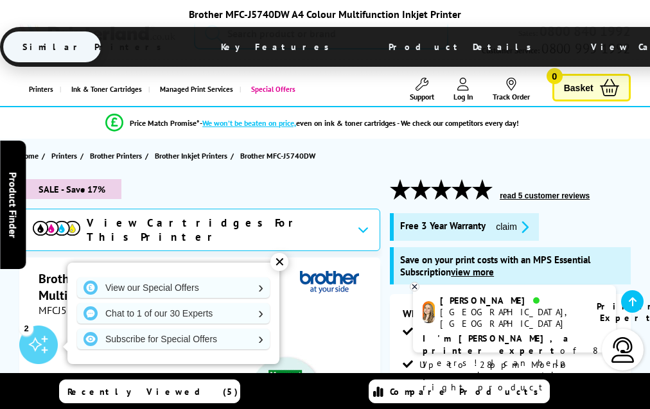
scroll to position [4023, 0]
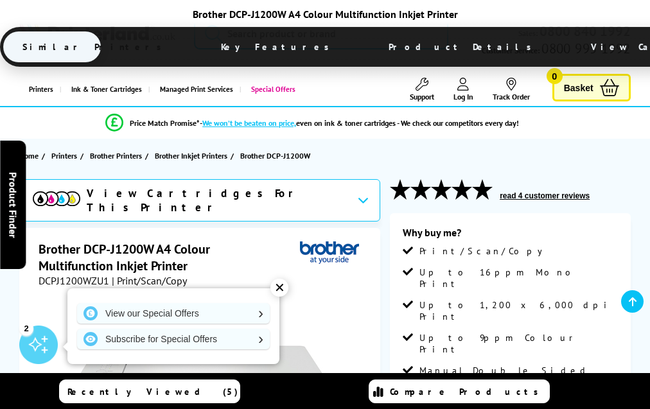
scroll to position [2641, 0]
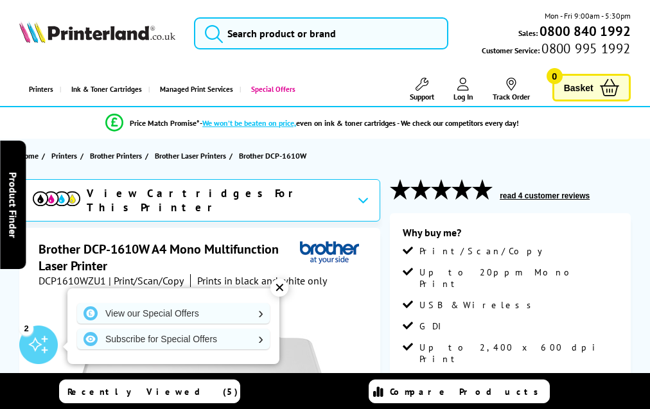
scroll to position [2383, 0]
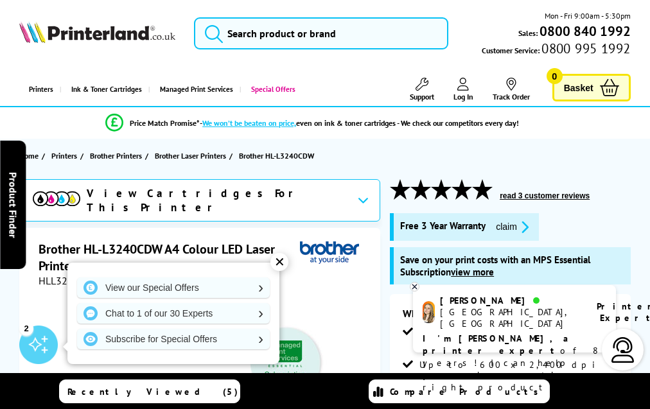
scroll to position [3975, 0]
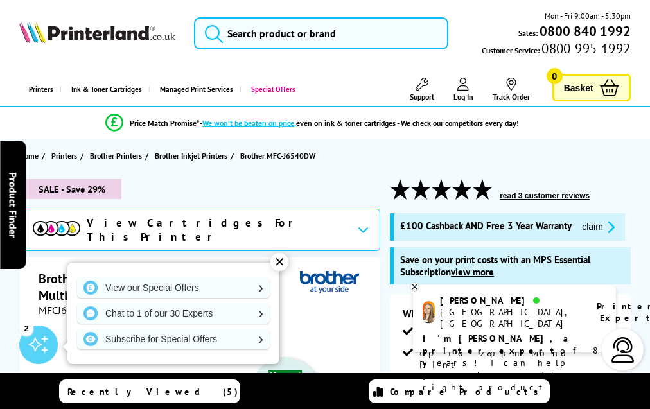
scroll to position [4003, 0]
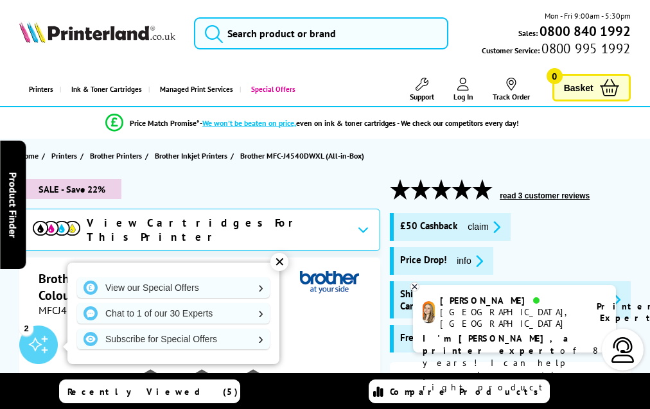
scroll to position [2966, 0]
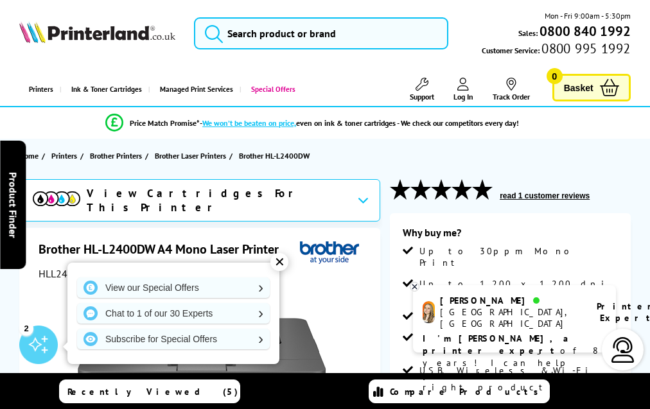
scroll to position [2575, 0]
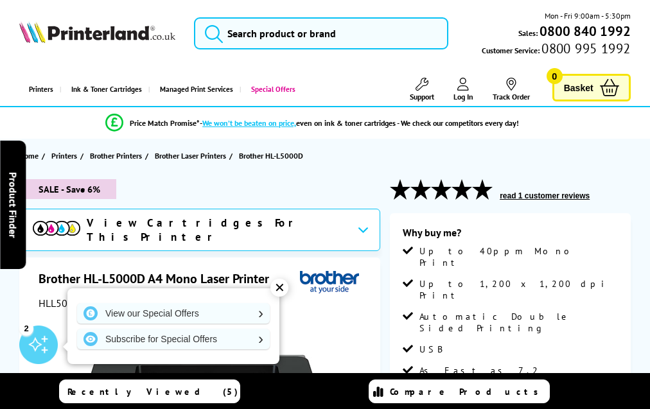
scroll to position [2564, 0]
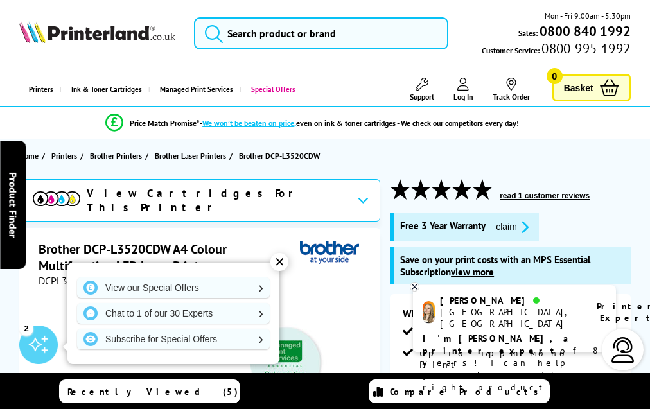
scroll to position [4126, 0]
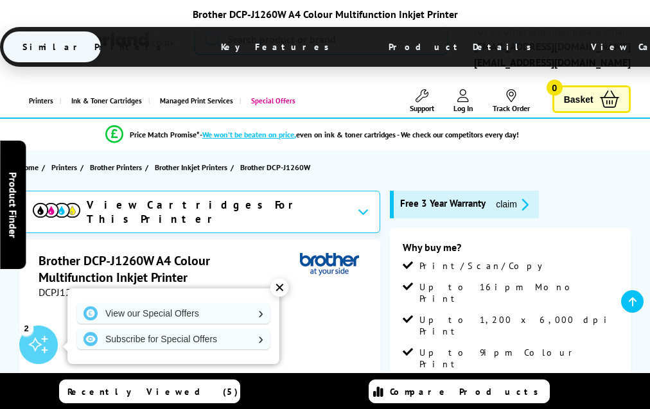
scroll to position [2821, 0]
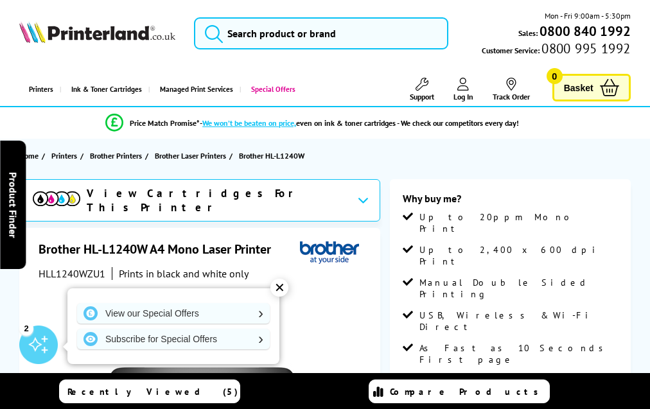
scroll to position [2278, 0]
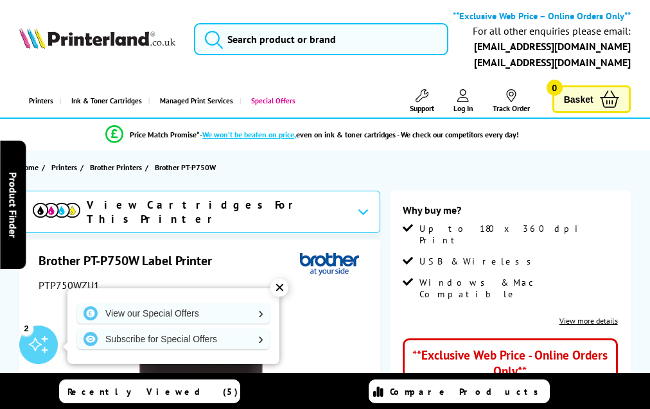
scroll to position [1119, 0]
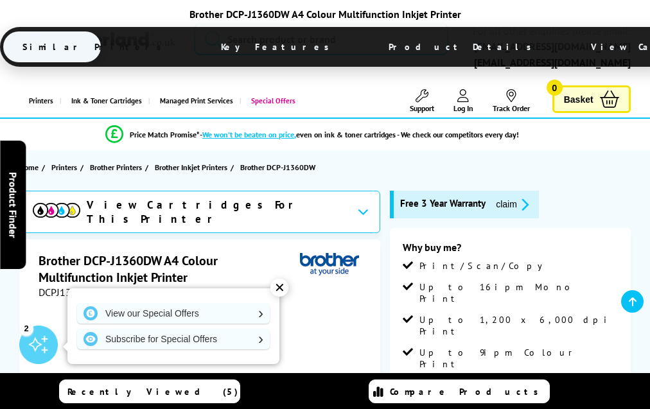
scroll to position [2919, 0]
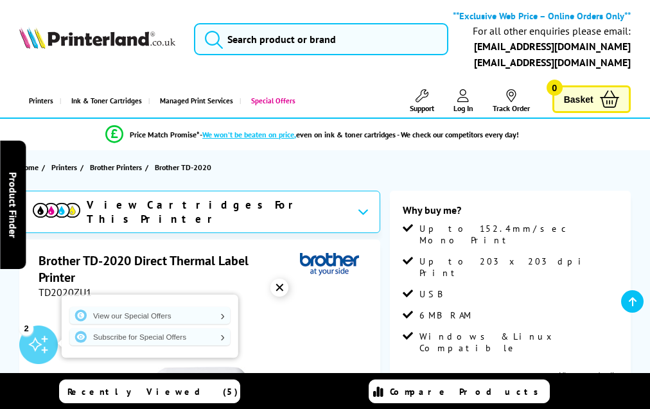
scroll to position [1284, 0]
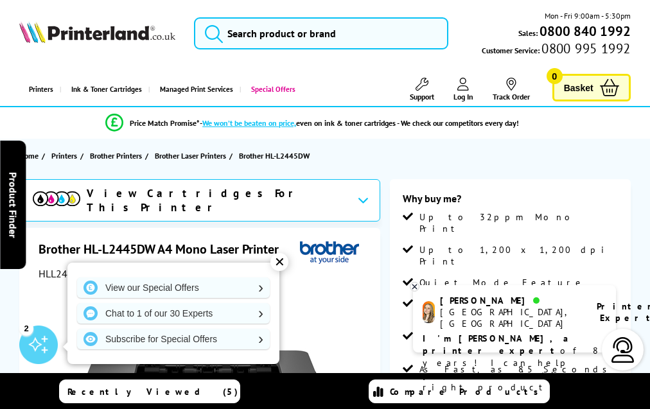
scroll to position [2636, 0]
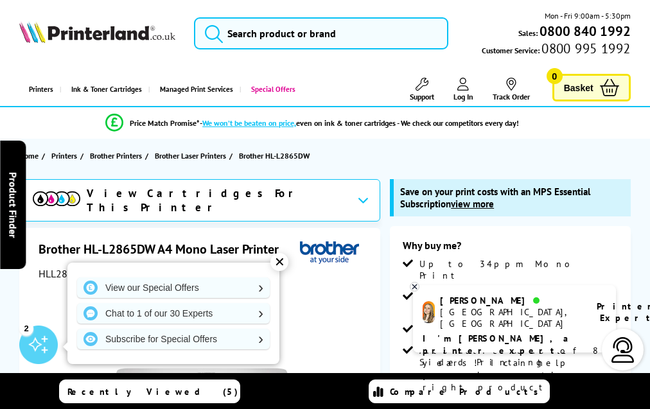
scroll to position [3350, 0]
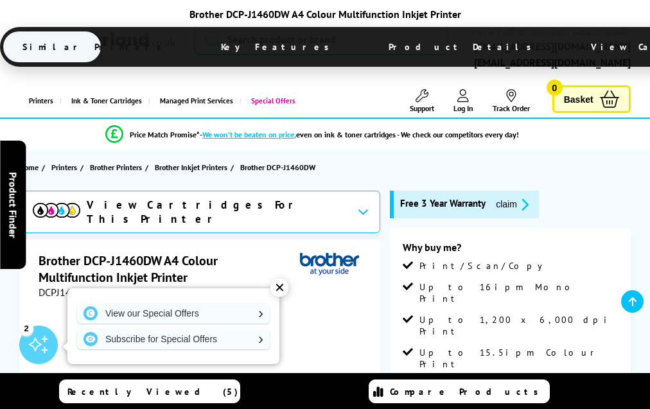
scroll to position [2894, 0]
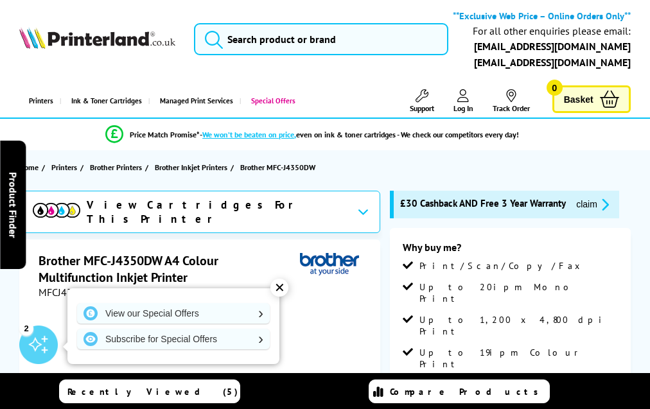
scroll to position [3036, 0]
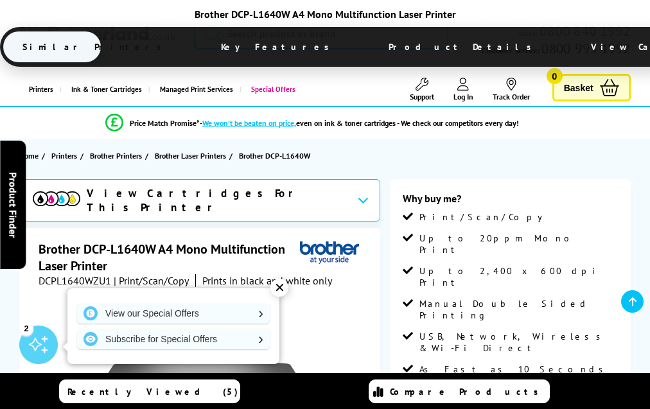
scroll to position [2458, 0]
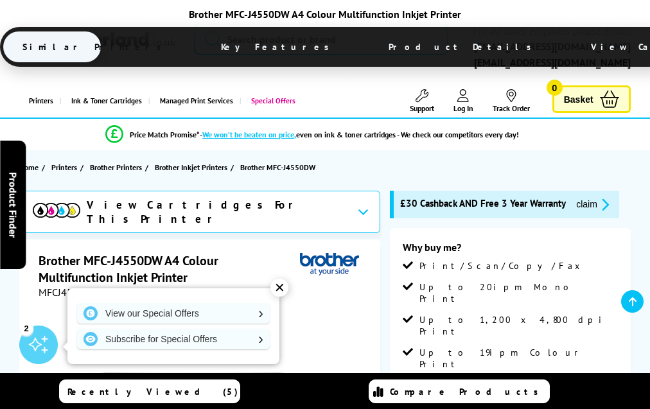
scroll to position [3061, 0]
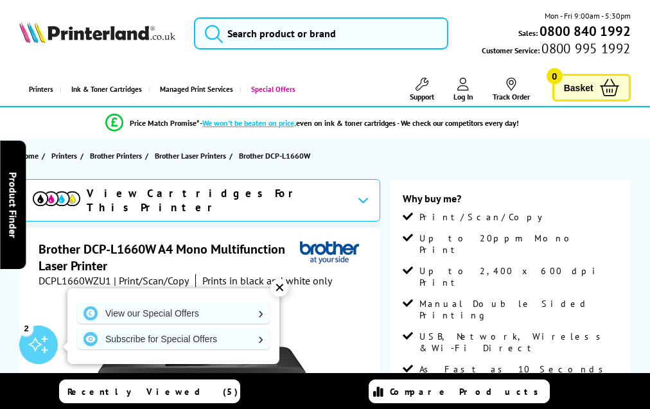
scroll to position [2484, 0]
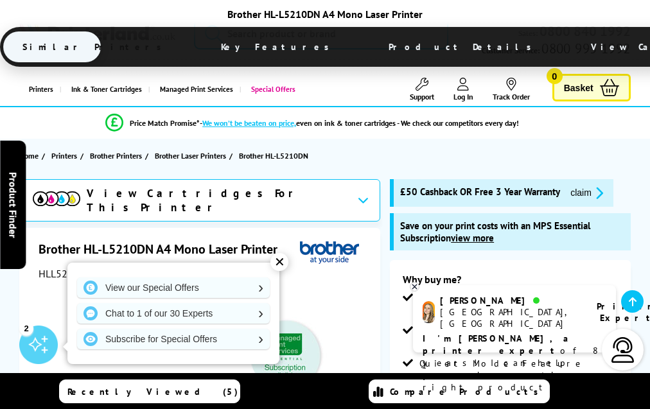
scroll to position [3688, 0]
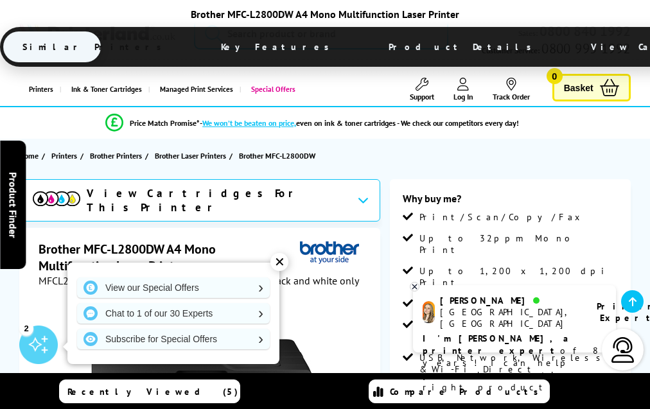
scroll to position [2882, 0]
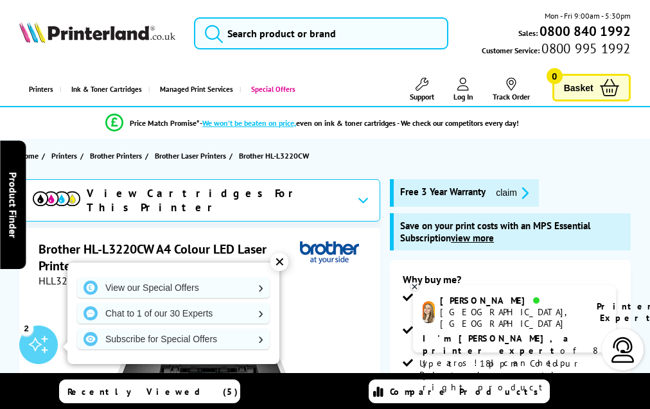
scroll to position [3736, 0]
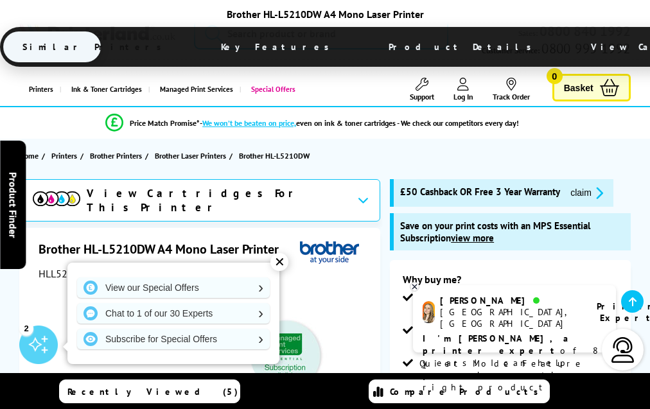
scroll to position [3688, 0]
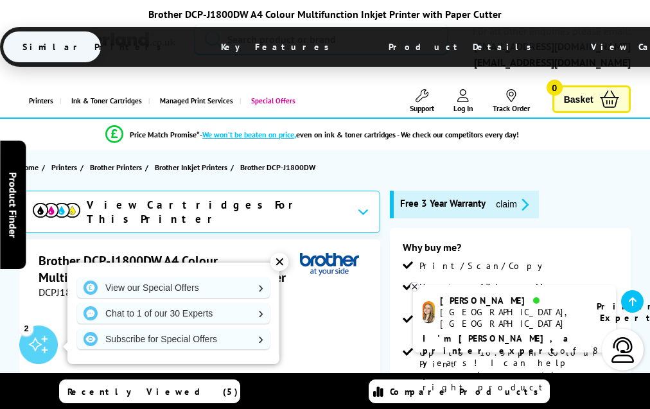
scroll to position [3238, 0]
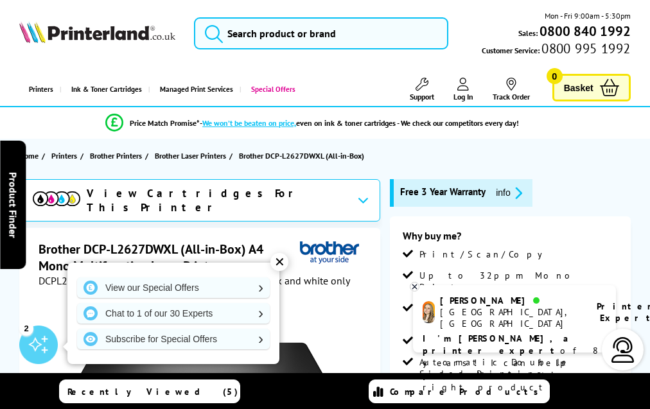
scroll to position [2781, 0]
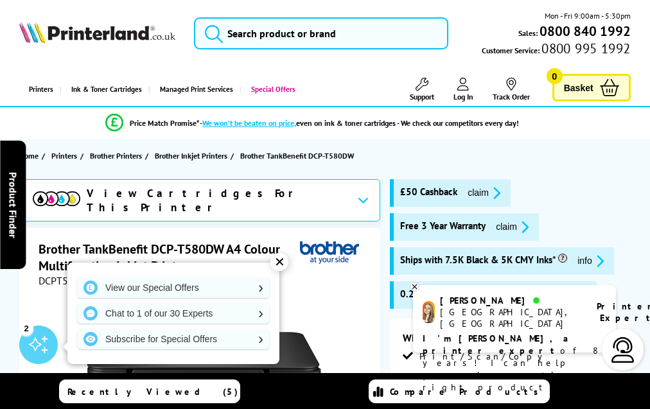
scroll to position [3022, 0]
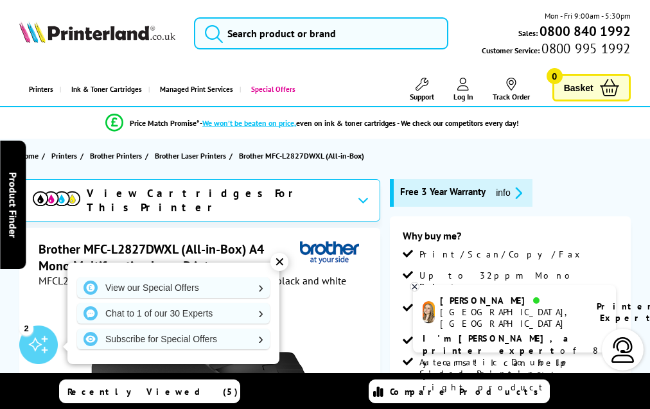
scroll to position [2734, 0]
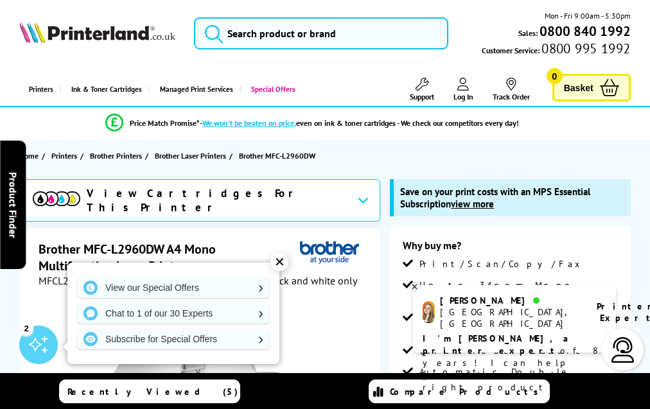
scroll to position [3758, 0]
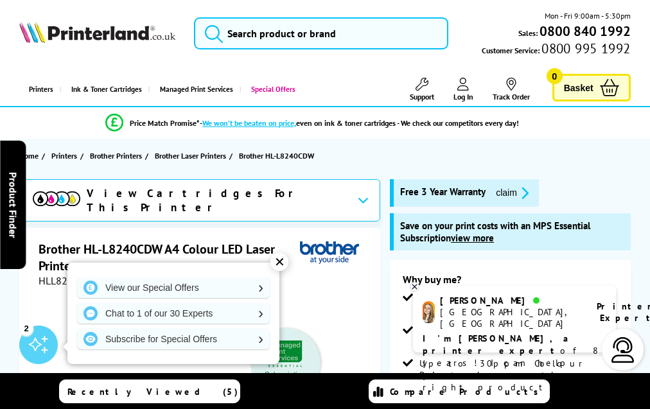
scroll to position [4071, 0]
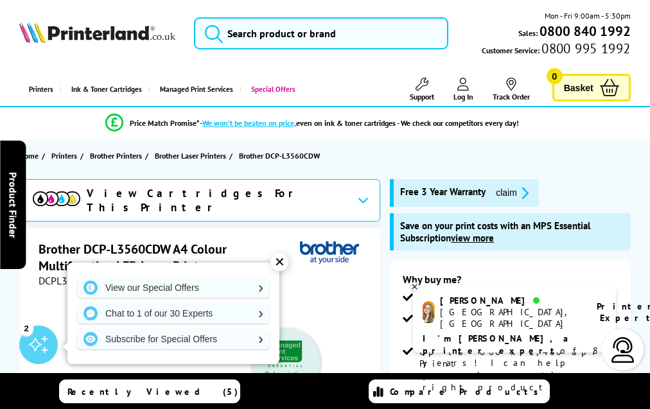
scroll to position [4118, 0]
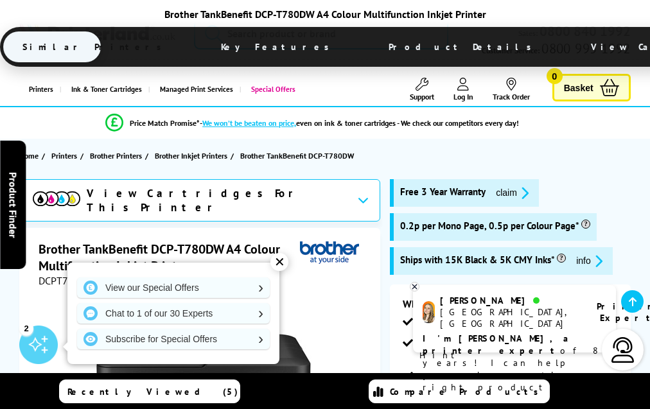
scroll to position [3013, 0]
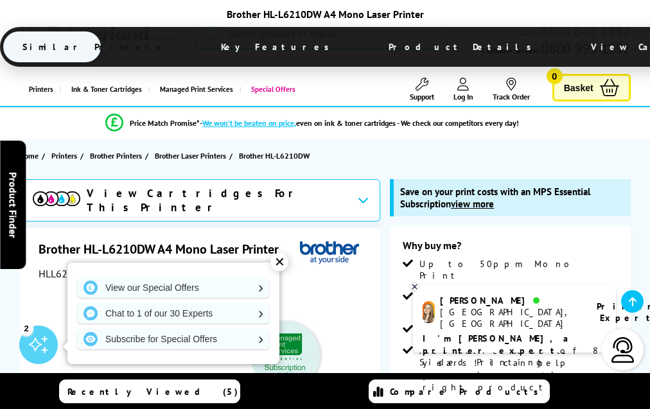
scroll to position [3398, 0]
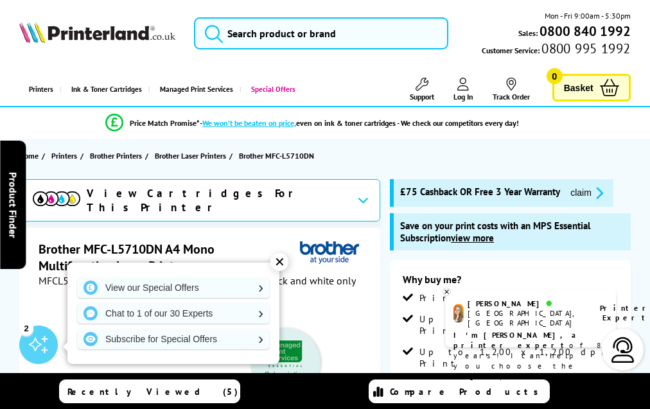
scroll to position [3941, 0]
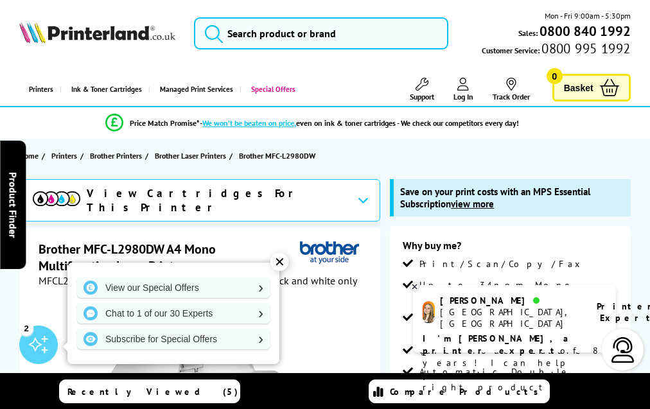
scroll to position [3758, 0]
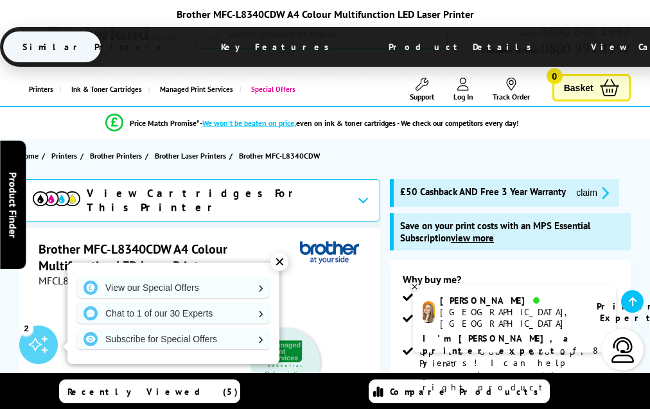
scroll to position [4344, 0]
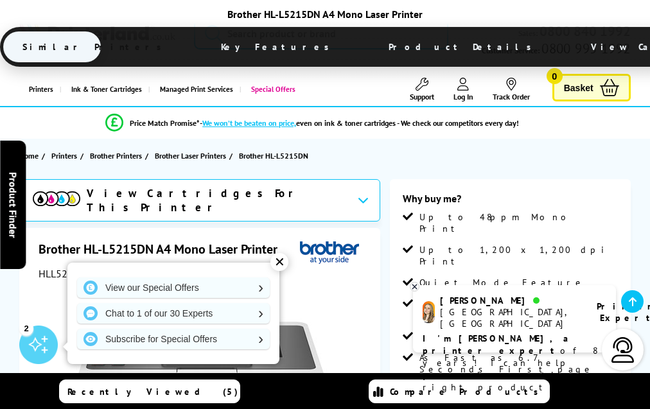
scroll to position [2914, 0]
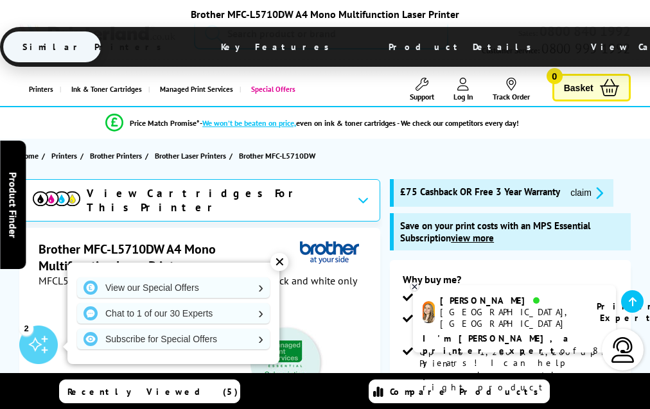
scroll to position [3940, 0]
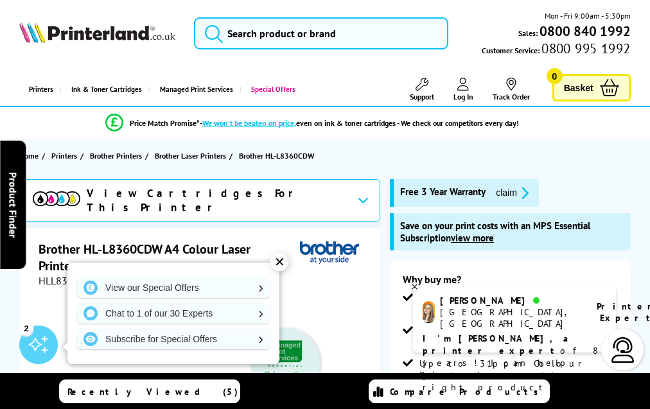
scroll to position [3606, 0]
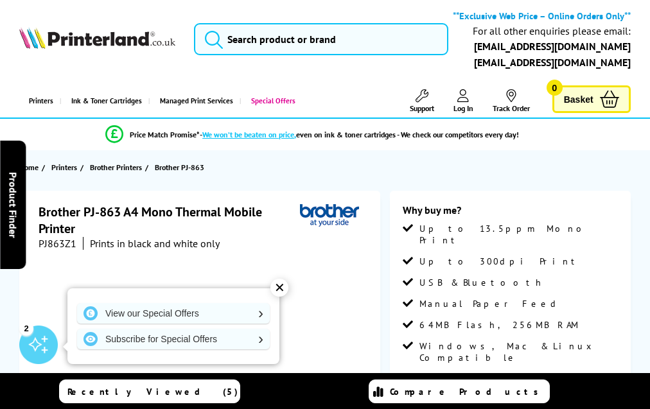
scroll to position [1571, 0]
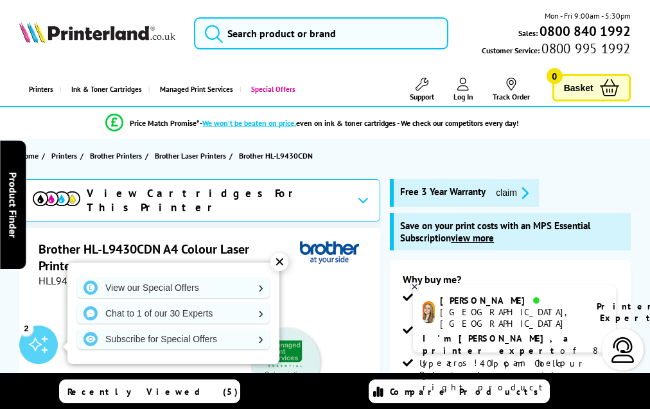
scroll to position [4204, 0]
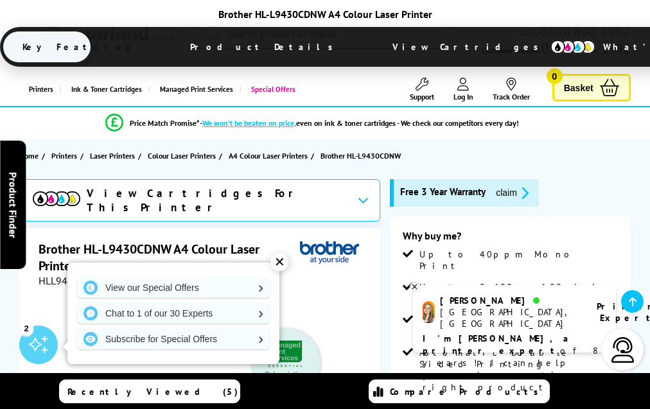
scroll to position [2177, 0]
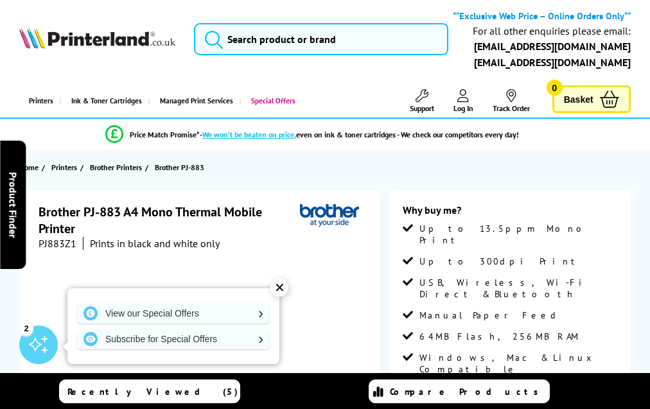
scroll to position [1584, 0]
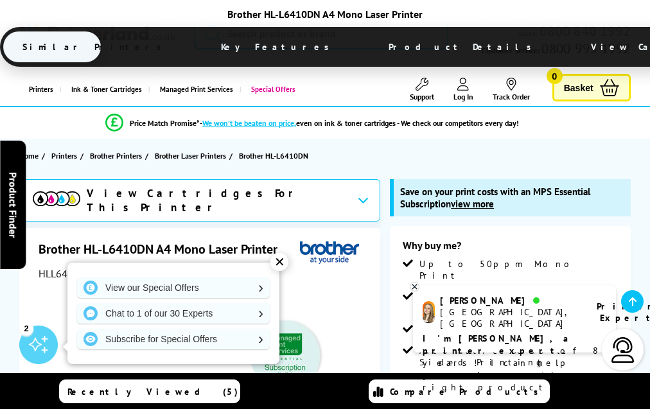
scroll to position [3549, 0]
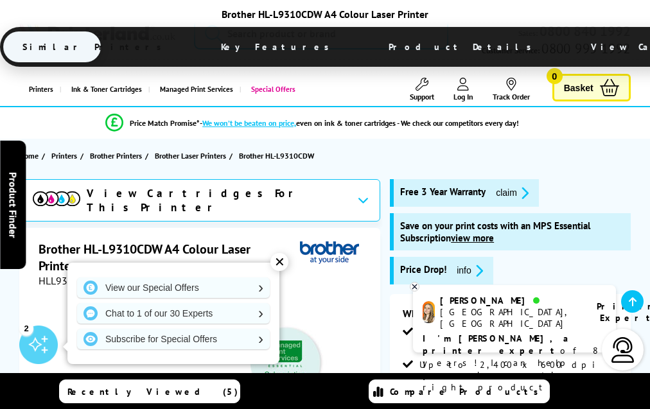
scroll to position [3405, 0]
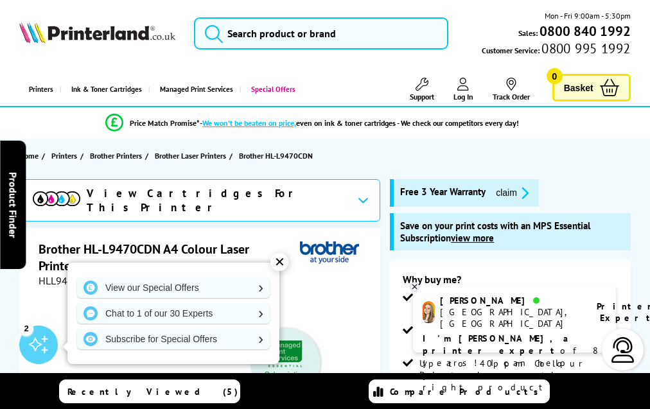
scroll to position [4241, 0]
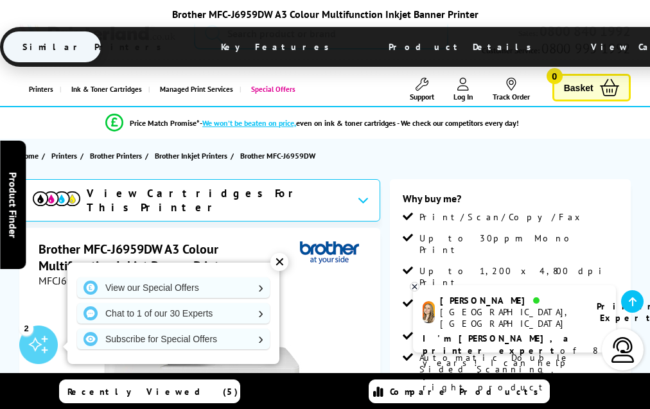
scroll to position [3318, 0]
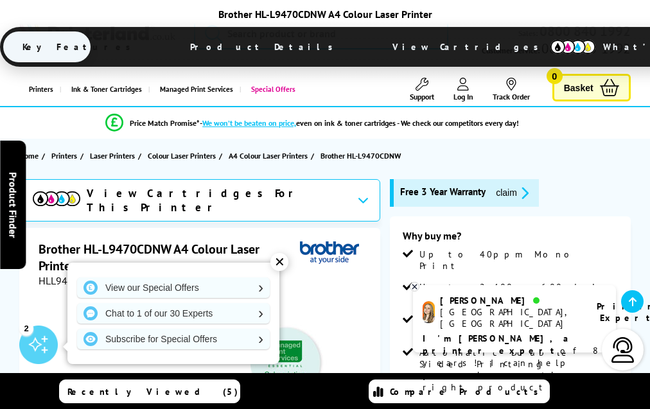
scroll to position [2199, 0]
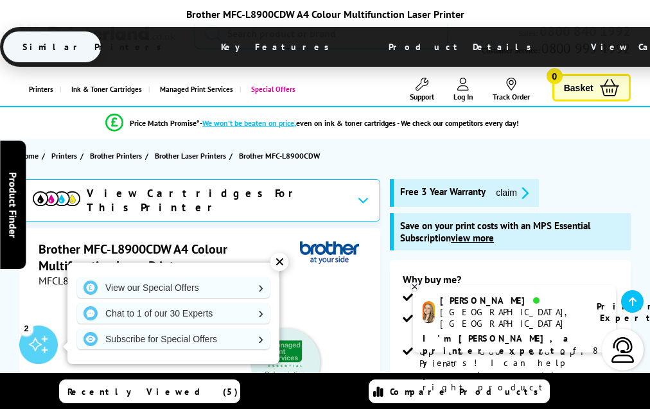
scroll to position [3866, 0]
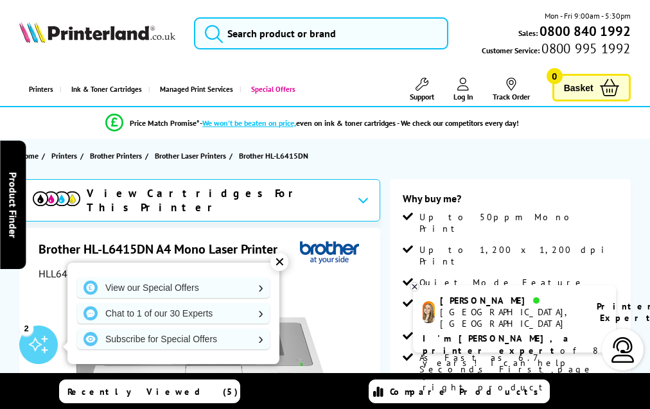
scroll to position [2887, 0]
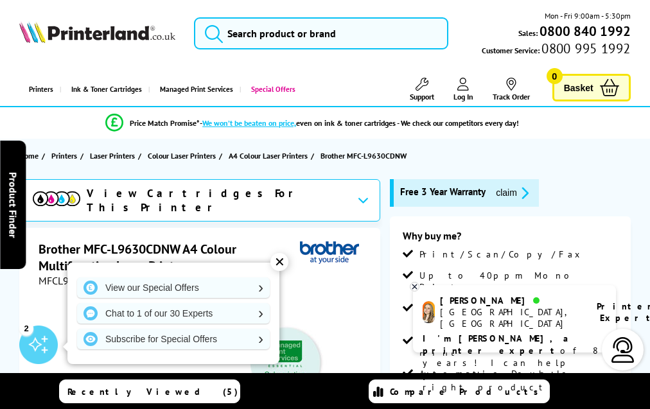
scroll to position [2466, 0]
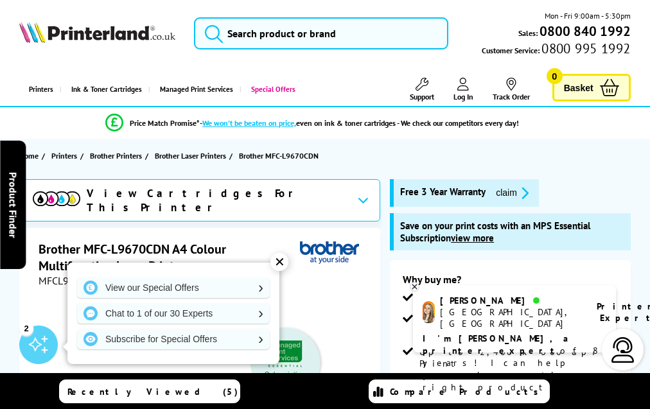
scroll to position [4393, 0]
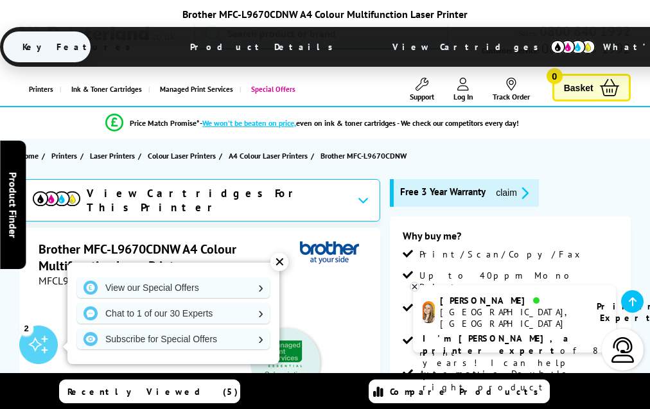
scroll to position [2389, 0]
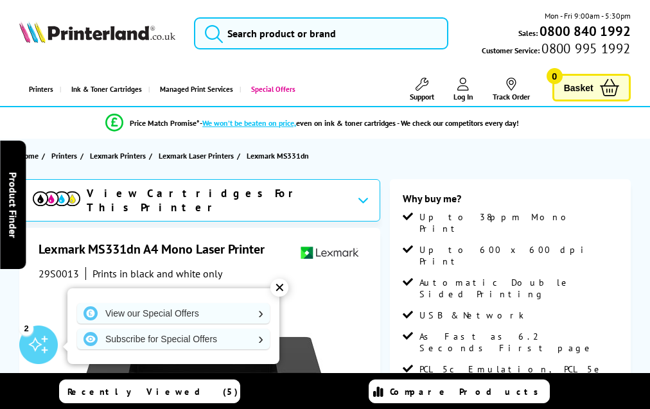
scroll to position [3197, 0]
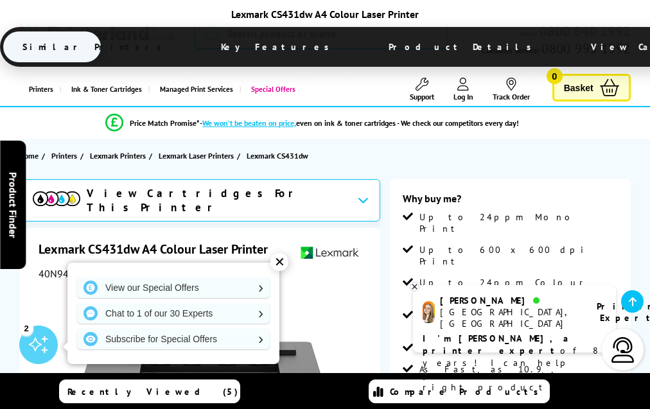
scroll to position [2823, 0]
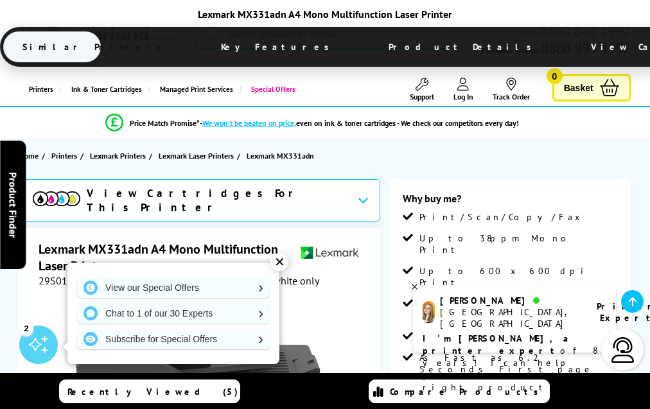
scroll to position [2893, 0]
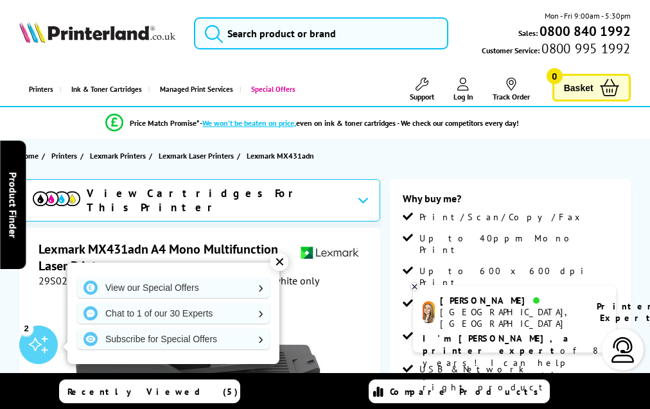
scroll to position [3765, 0]
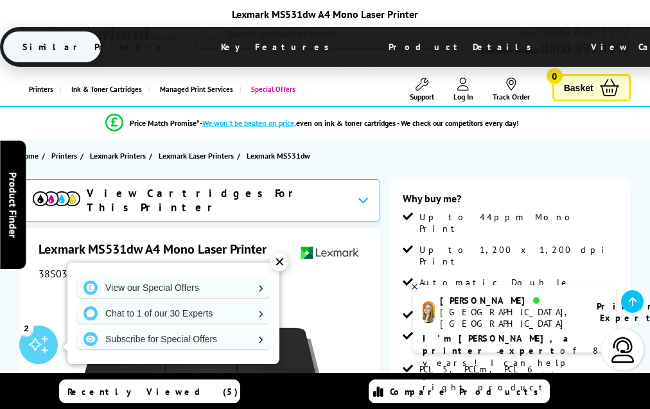
scroll to position [3072, 0]
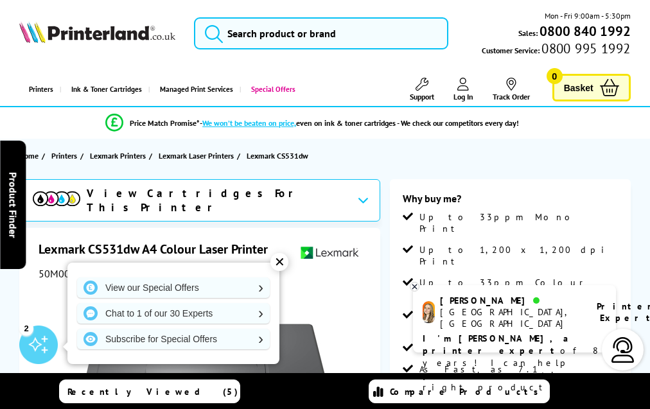
scroll to position [3604, 0]
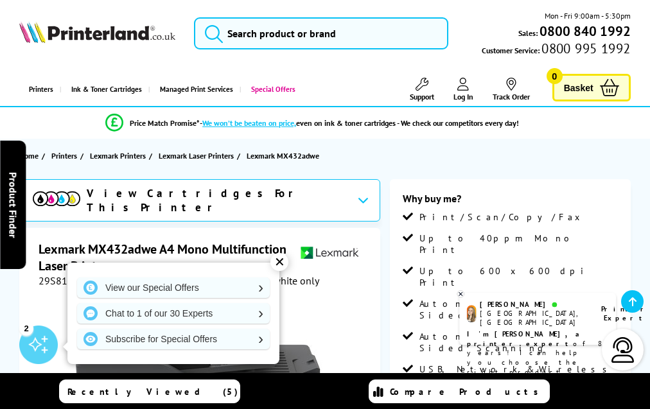
scroll to position [3664, 0]
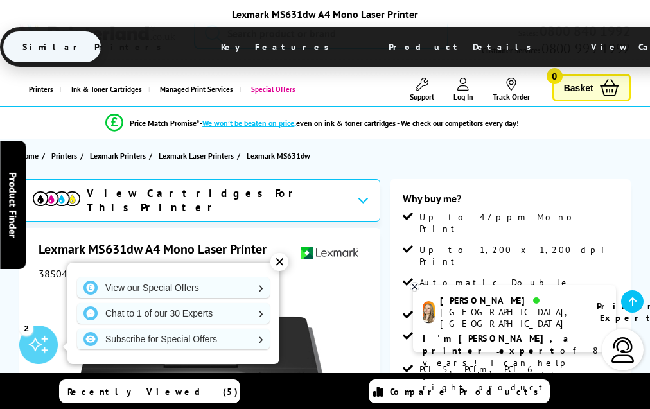
scroll to position [3083, 0]
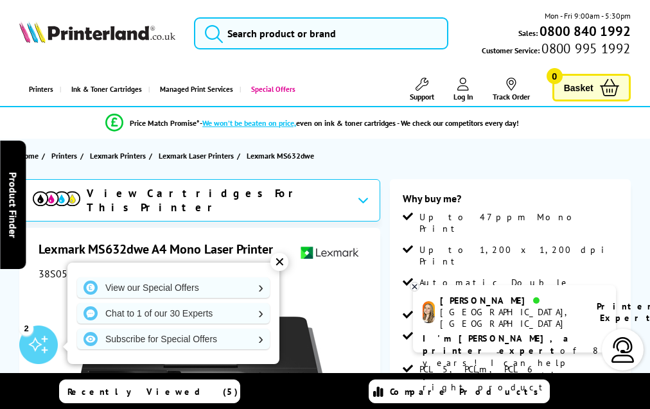
scroll to position [3083, 0]
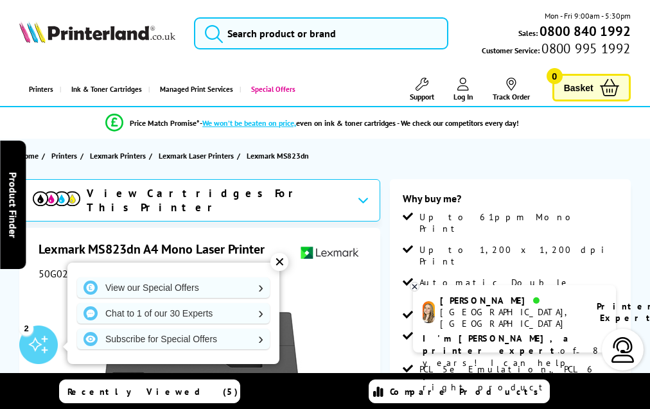
scroll to position [3487, 0]
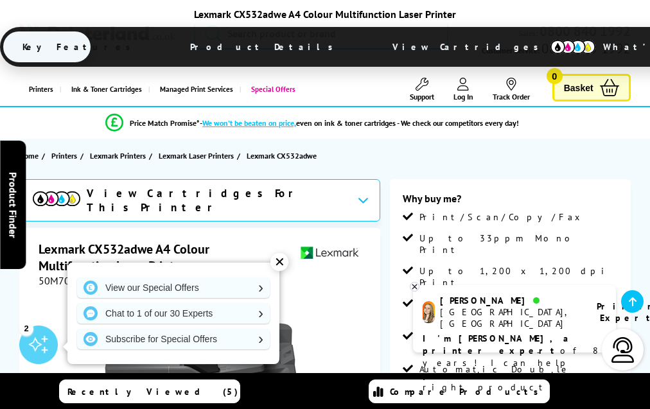
scroll to position [3224, 0]
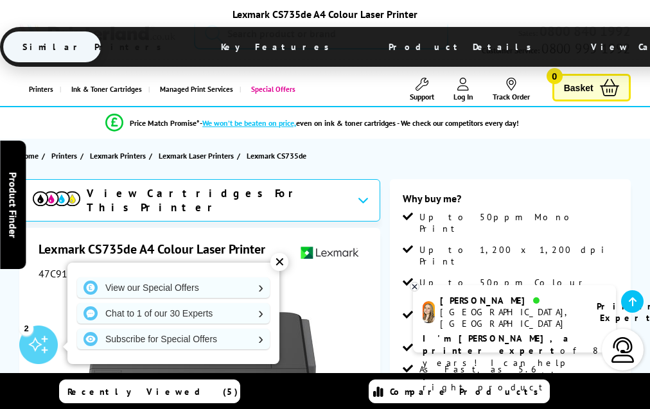
scroll to position [3769, 0]
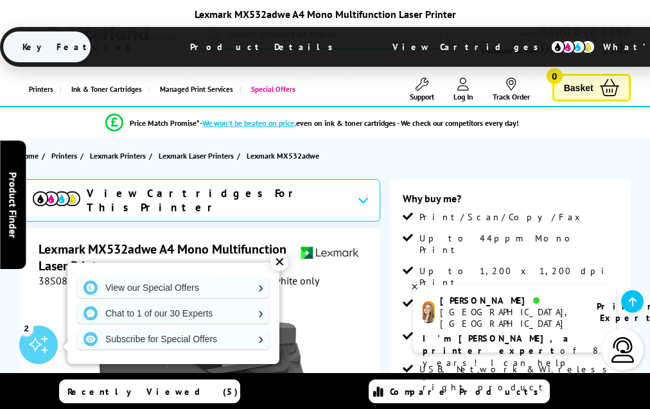
scroll to position [2901, 0]
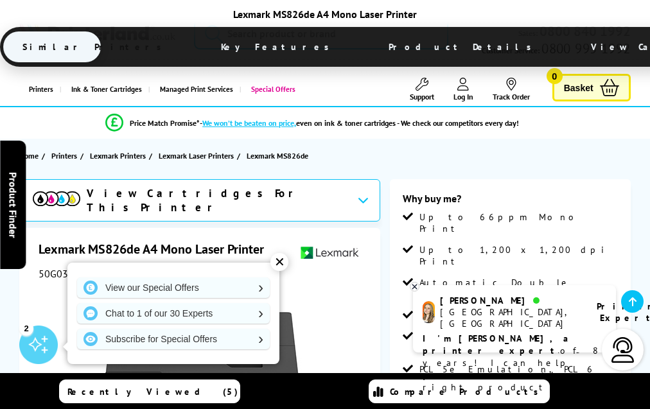
scroll to position [3328, 0]
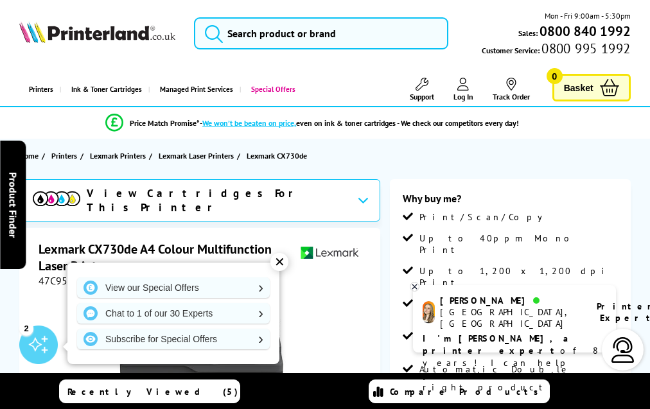
scroll to position [3939, 0]
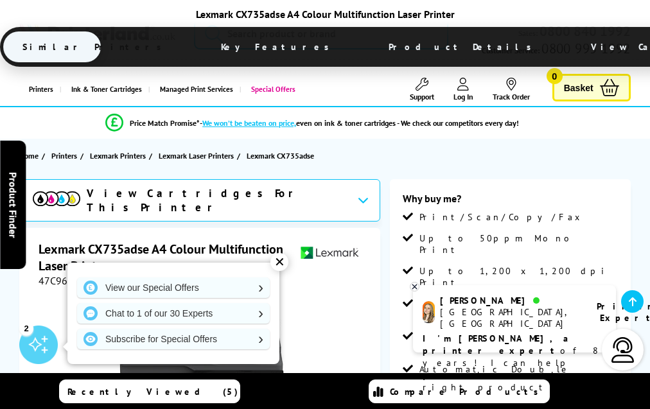
scroll to position [3996, 0]
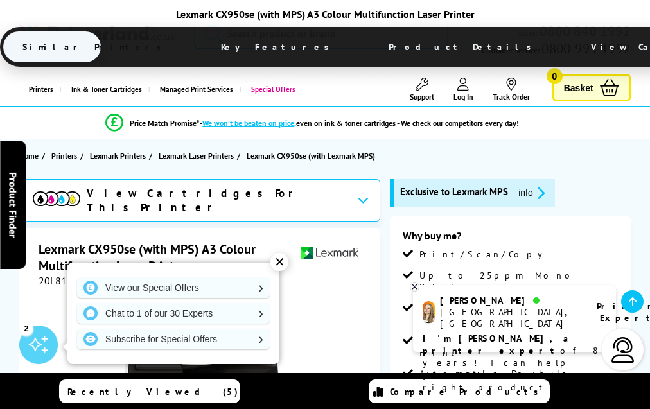
scroll to position [3440, 0]
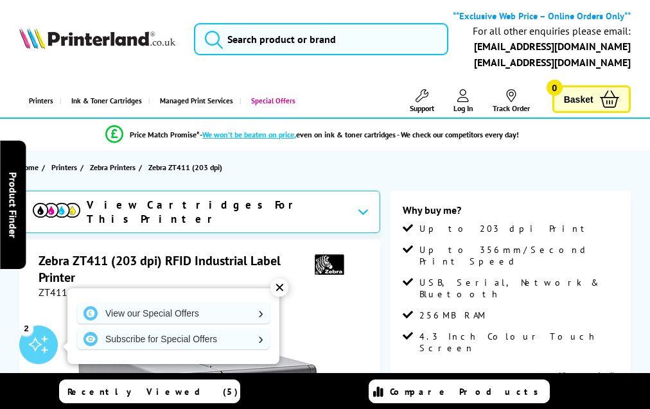
scroll to position [1346, 0]
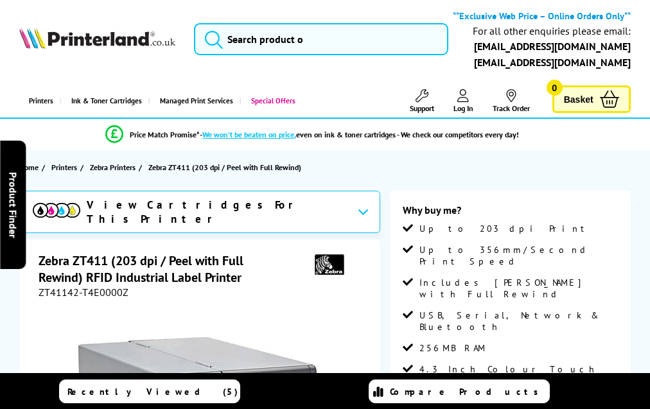
scroll to position [1353, 0]
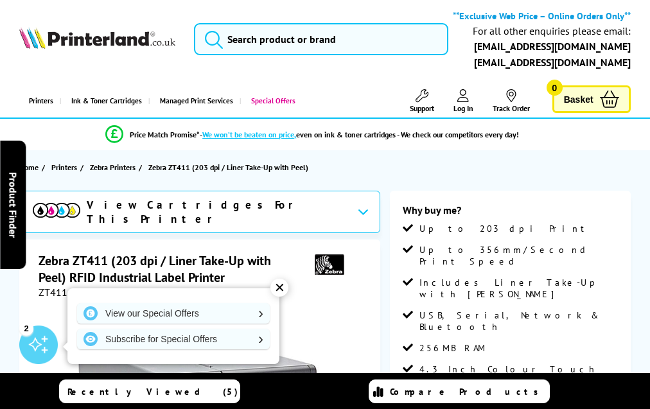
scroll to position [1353, 0]
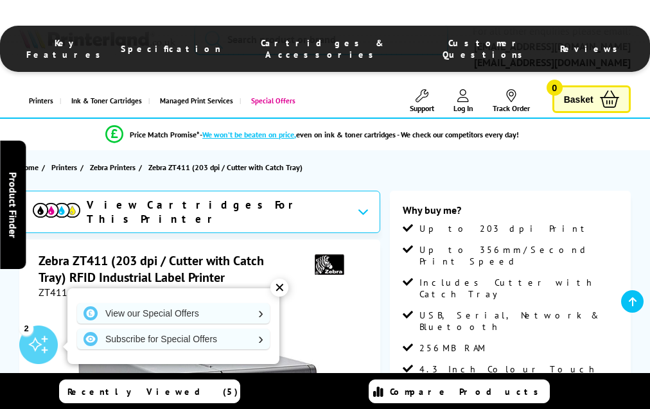
scroll to position [1353, 0]
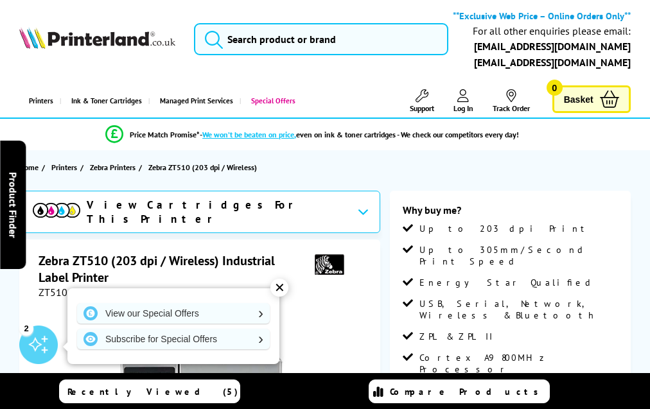
scroll to position [1415, 0]
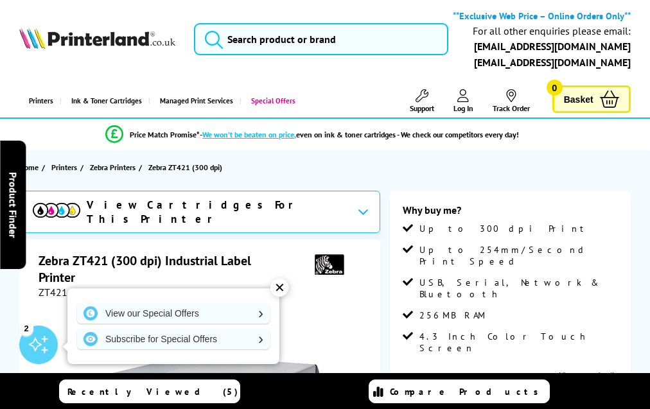
scroll to position [1273, 0]
